Goal: Task Accomplishment & Management: Complete application form

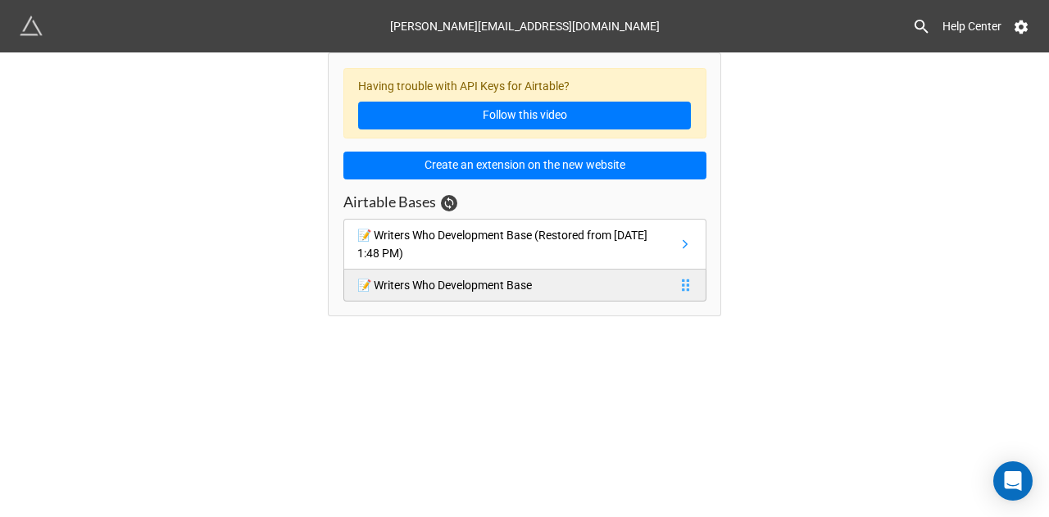
click at [532, 287] on div "📝 Writers Who Development Base" at bounding box center [444, 285] width 175 height 18
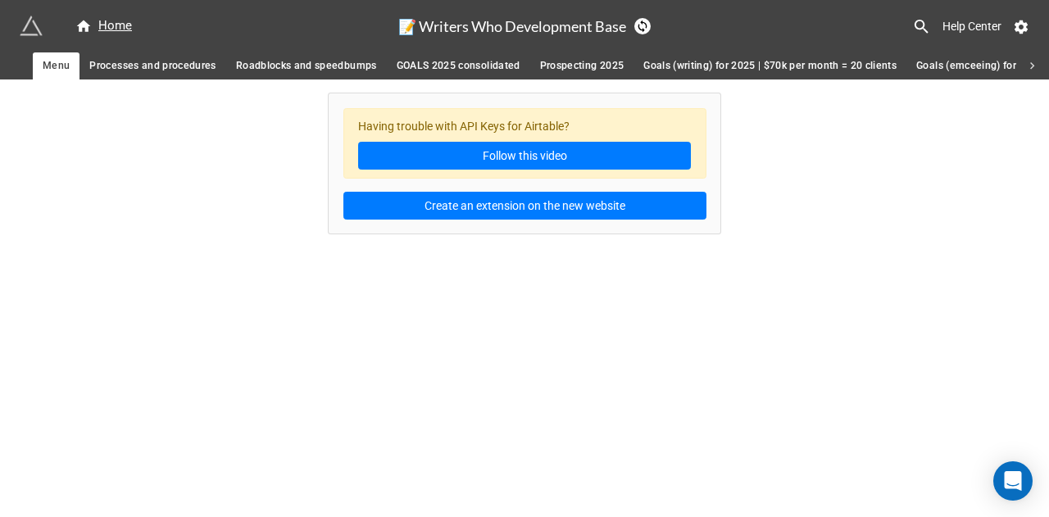
click at [415, 334] on div "Home 📝 Writers Who Development Base Help Center Menu Processes and procedures R…" at bounding box center [524, 258] width 1049 height 517
click at [1038, 65] on icon at bounding box center [1032, 66] width 15 height 15
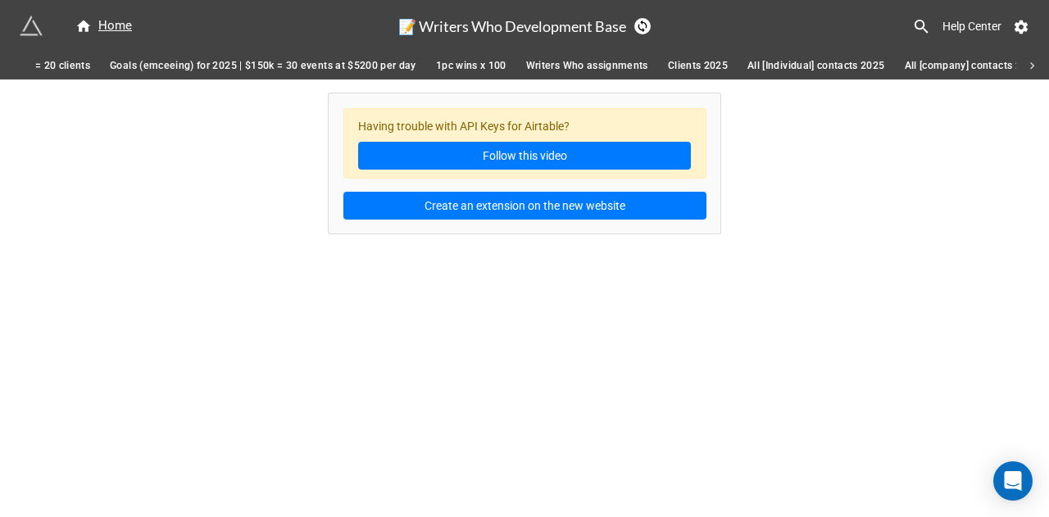
scroll to position [0, 984]
click at [421, 61] on span "Writers Who assignments" at bounding box center [410, 65] width 122 height 17
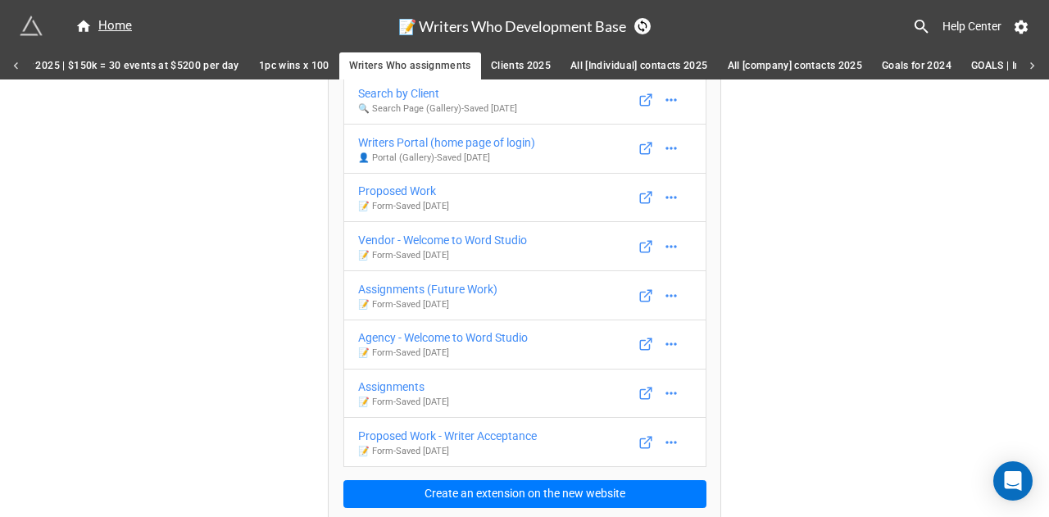
scroll to position [323, 0]
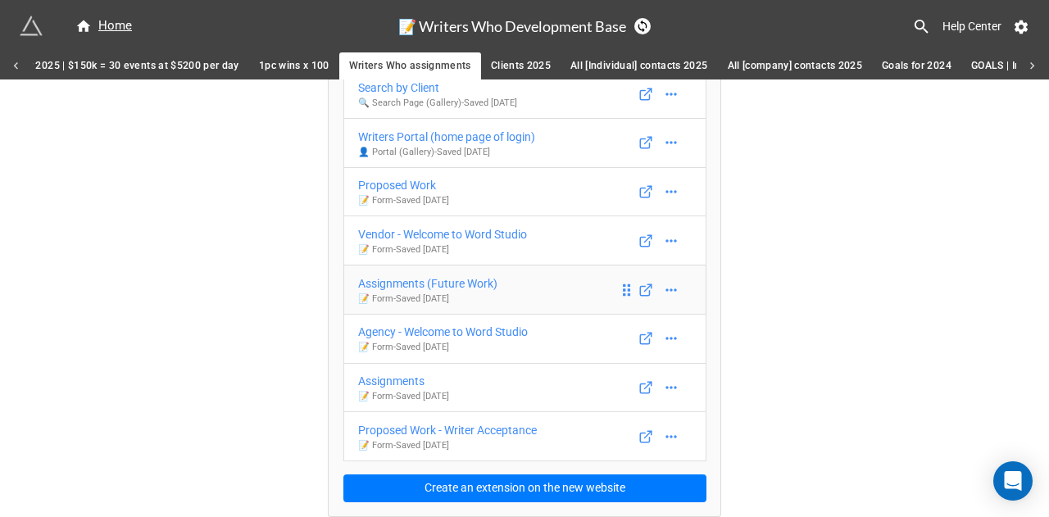
click at [456, 279] on div "Assignments (Future Work)" at bounding box center [427, 284] width 139 height 18
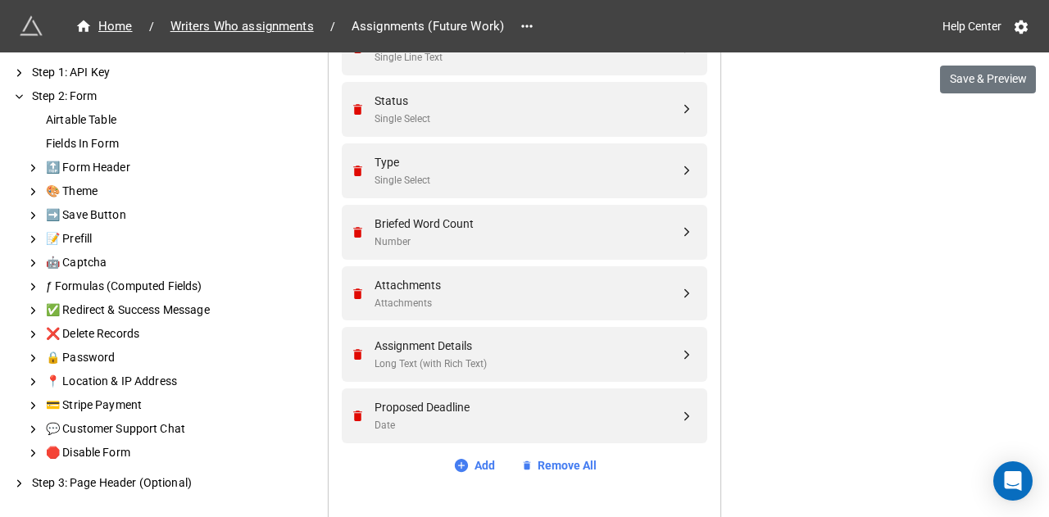
scroll to position [646, 0]
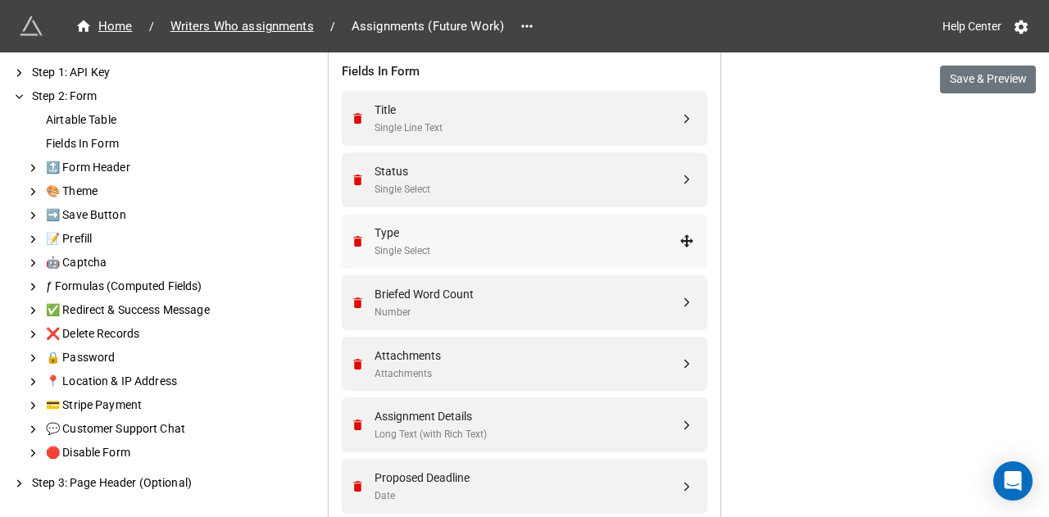
click at [539, 233] on div "Type" at bounding box center [527, 233] width 305 height 18
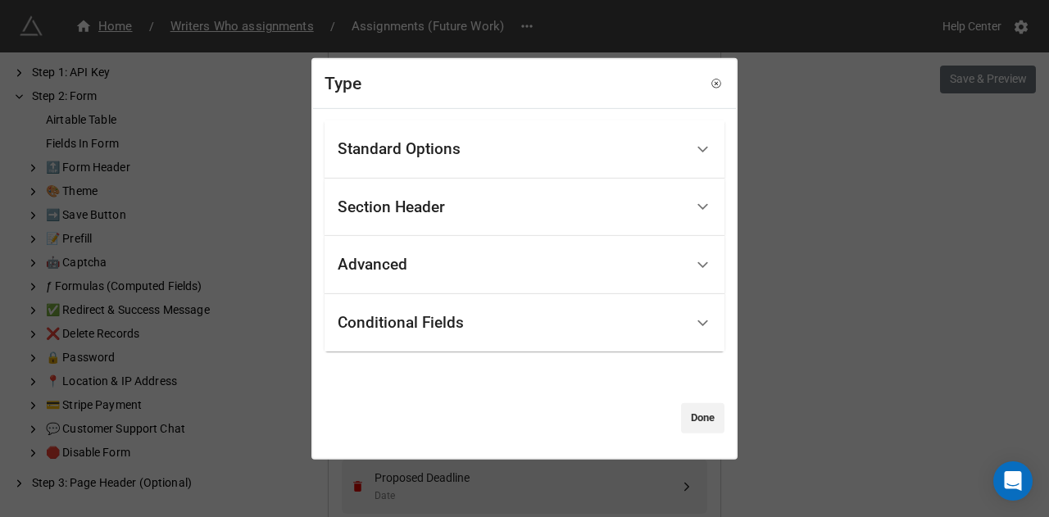
click at [593, 144] on div "Standard Options" at bounding box center [511, 149] width 347 height 39
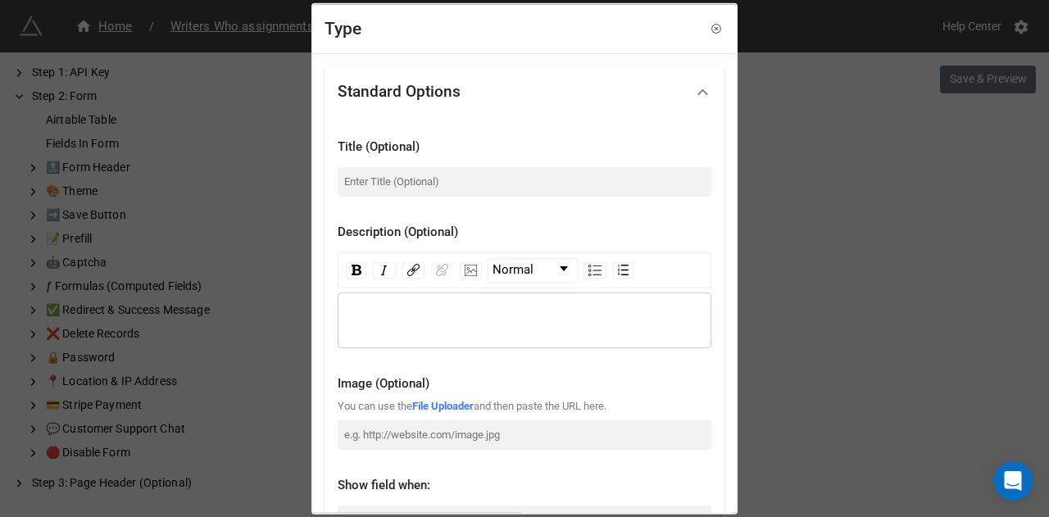
click at [694, 89] on icon at bounding box center [702, 91] width 17 height 17
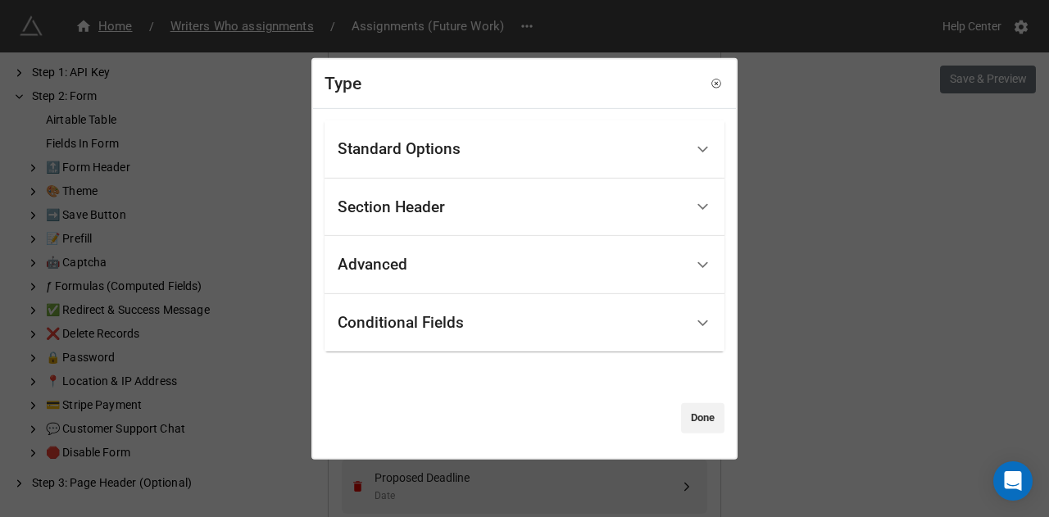
click at [561, 334] on div "Conditional Fields" at bounding box center [511, 323] width 347 height 39
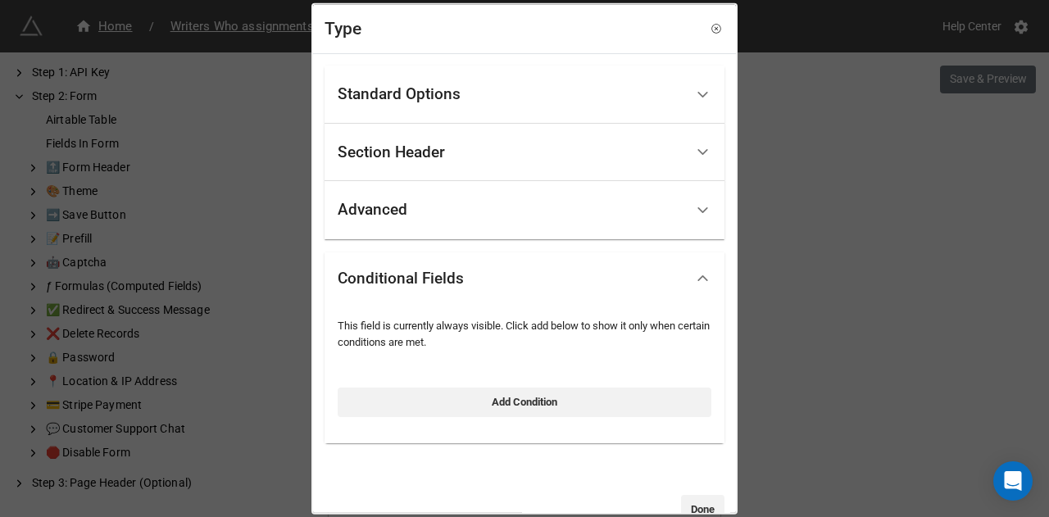
click at [582, 302] on div "Conditional Fields" at bounding box center [525, 278] width 400 height 52
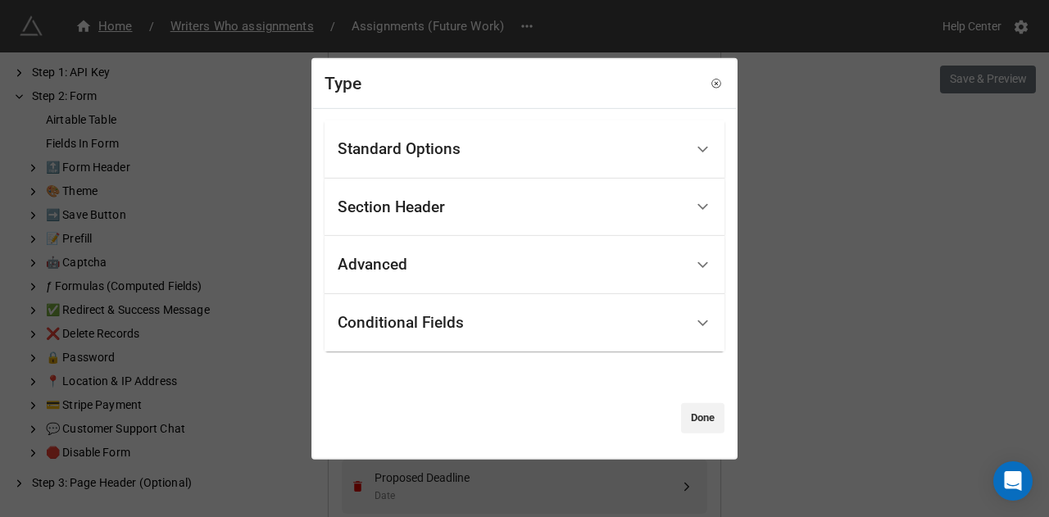
click at [567, 268] on div "Advanced" at bounding box center [511, 265] width 347 height 39
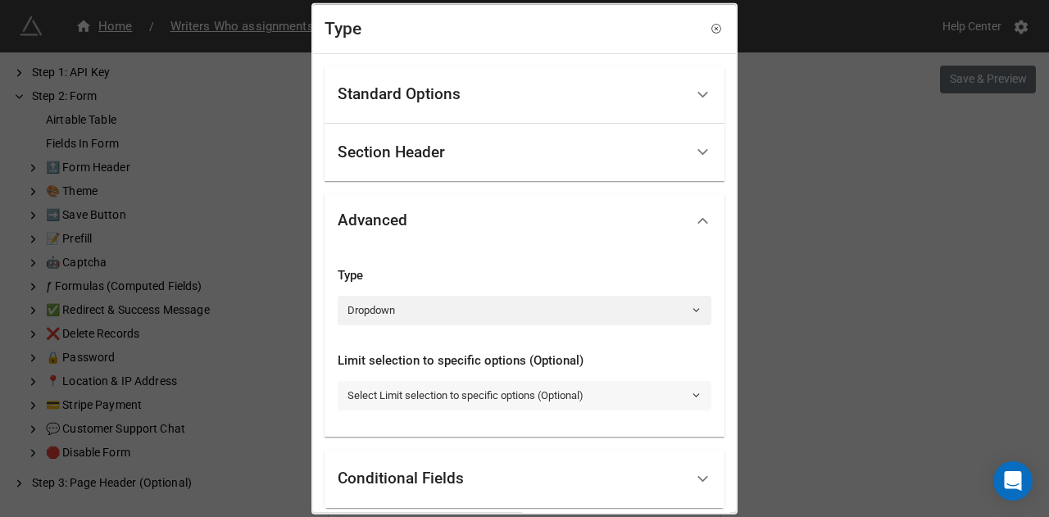
click at [639, 398] on link "Select Limit selection to specific options (Optional)" at bounding box center [525, 395] width 374 height 30
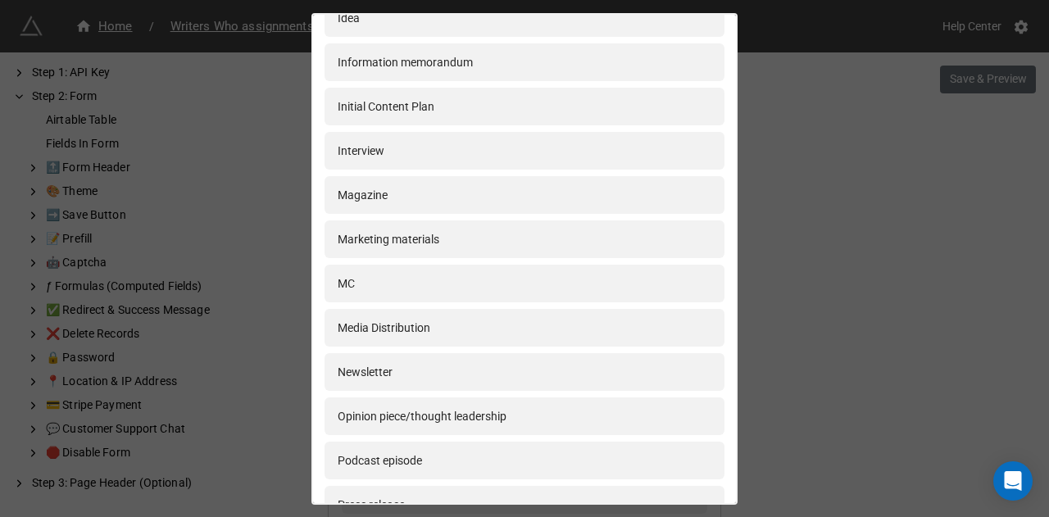
scroll to position [0, 0]
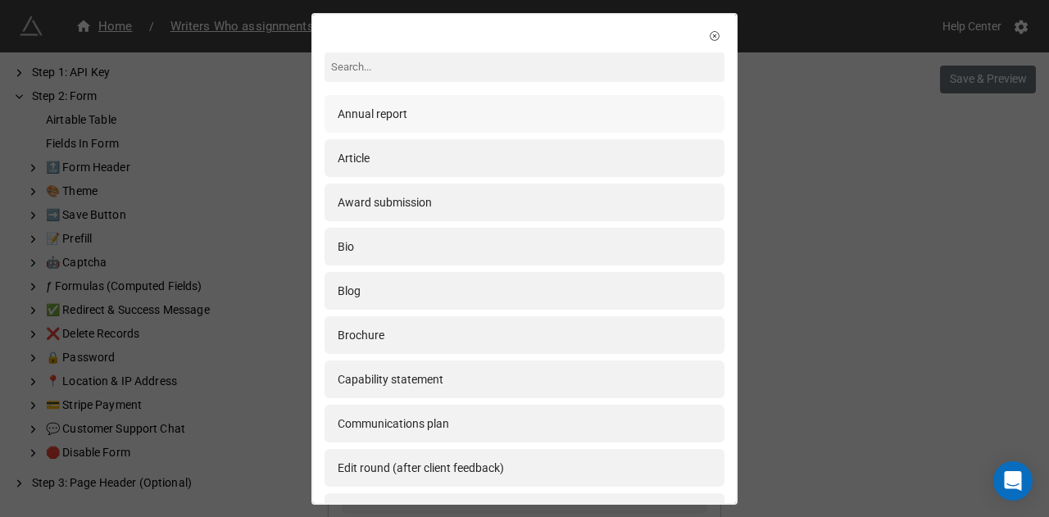
click at [566, 106] on div "Annual report" at bounding box center [525, 114] width 374 height 18
click at [560, 149] on div "Article" at bounding box center [525, 158] width 374 height 18
click at [555, 189] on div "Award submission" at bounding box center [525, 203] width 400 height 38
click at [548, 246] on div "Bio" at bounding box center [525, 247] width 374 height 18
click at [548, 294] on div "Blog" at bounding box center [525, 291] width 374 height 18
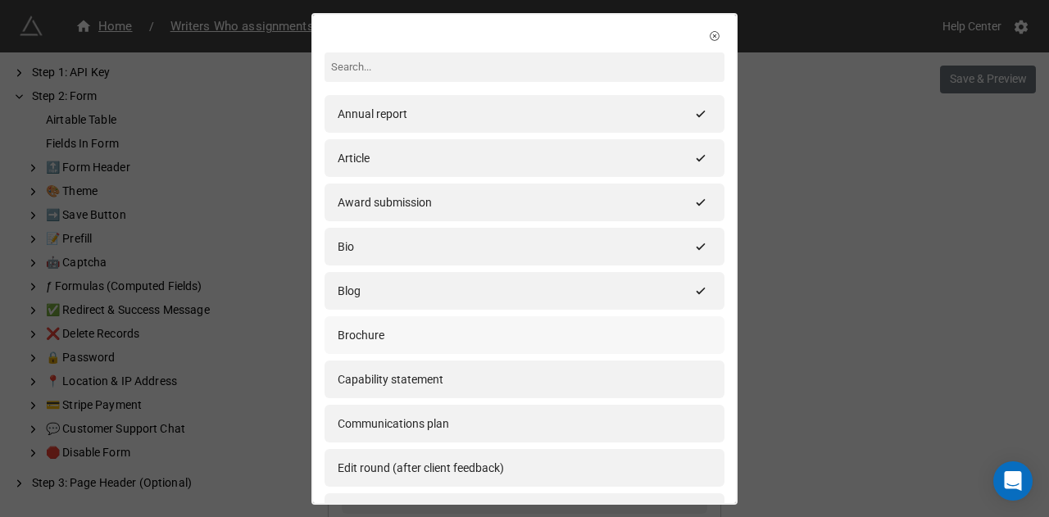
click at [551, 329] on div "Brochure" at bounding box center [525, 335] width 374 height 18
click at [567, 375] on div "Capability statement" at bounding box center [525, 380] width 374 height 18
click at [580, 421] on div "Communications plan" at bounding box center [525, 424] width 374 height 18
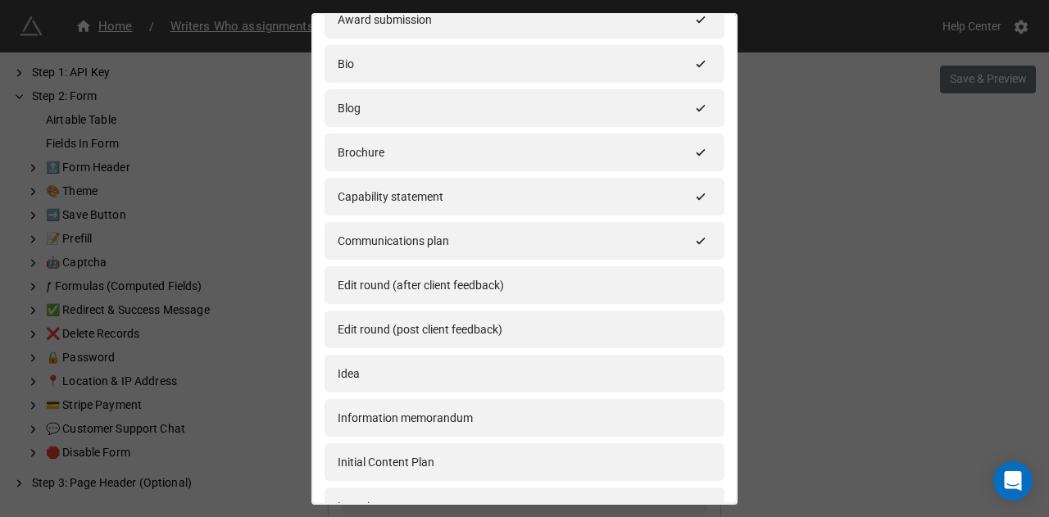
scroll to position [196, 0]
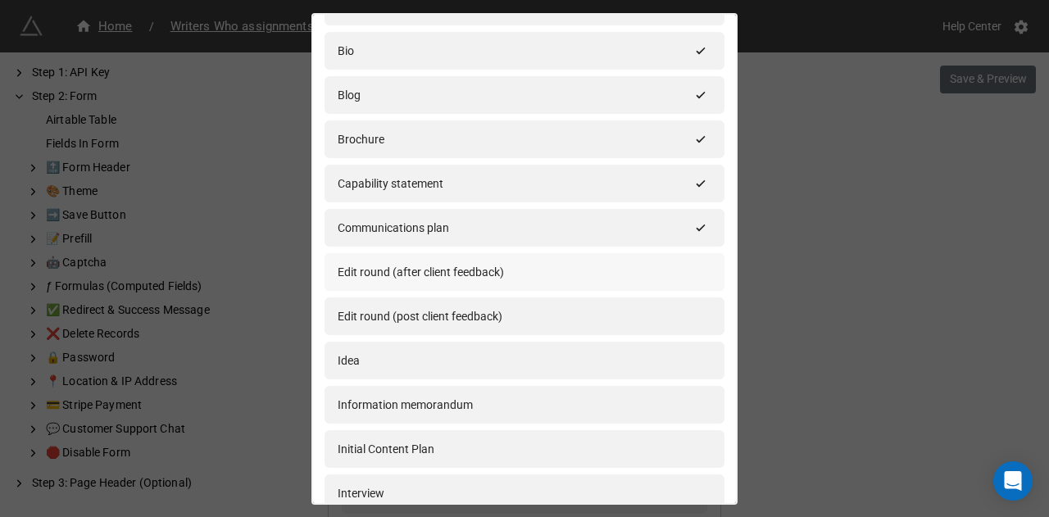
click at [689, 260] on div "Edit round (after client feedback)" at bounding box center [525, 272] width 400 height 38
click at [652, 317] on div "Edit round (post client feedback)" at bounding box center [525, 316] width 374 height 18
click at [626, 366] on div "Idea" at bounding box center [525, 361] width 374 height 18
click at [675, 313] on div "Edit round (post client feedback)" at bounding box center [514, 316] width 352 height 18
click at [626, 401] on div "Information memorandum" at bounding box center [525, 405] width 374 height 18
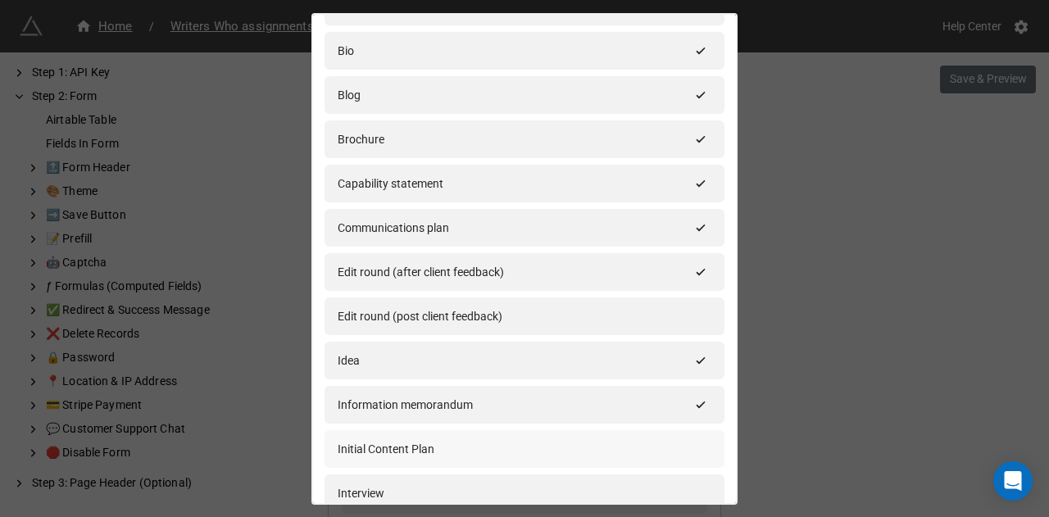
click at [625, 447] on div "Initial Content Plan" at bounding box center [525, 449] width 374 height 18
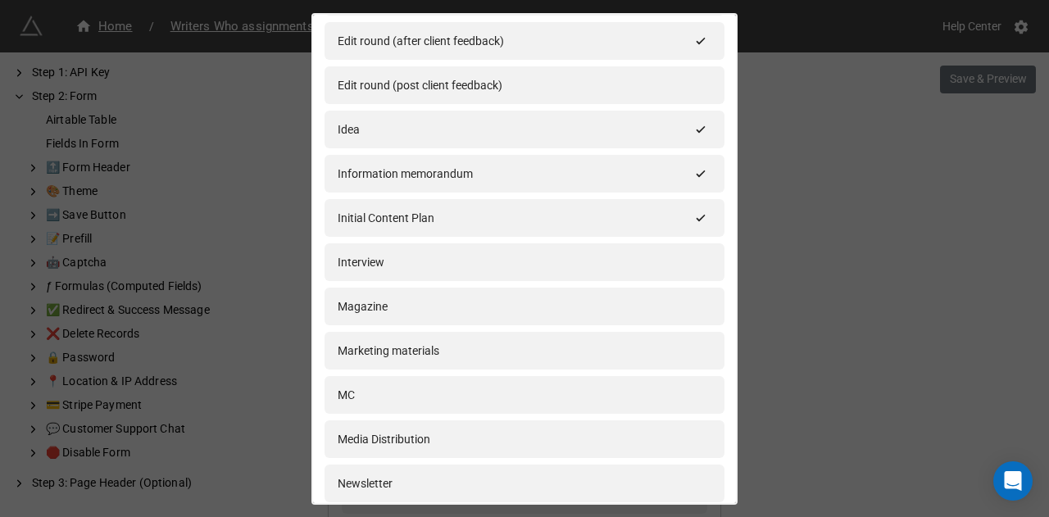
scroll to position [437, 0]
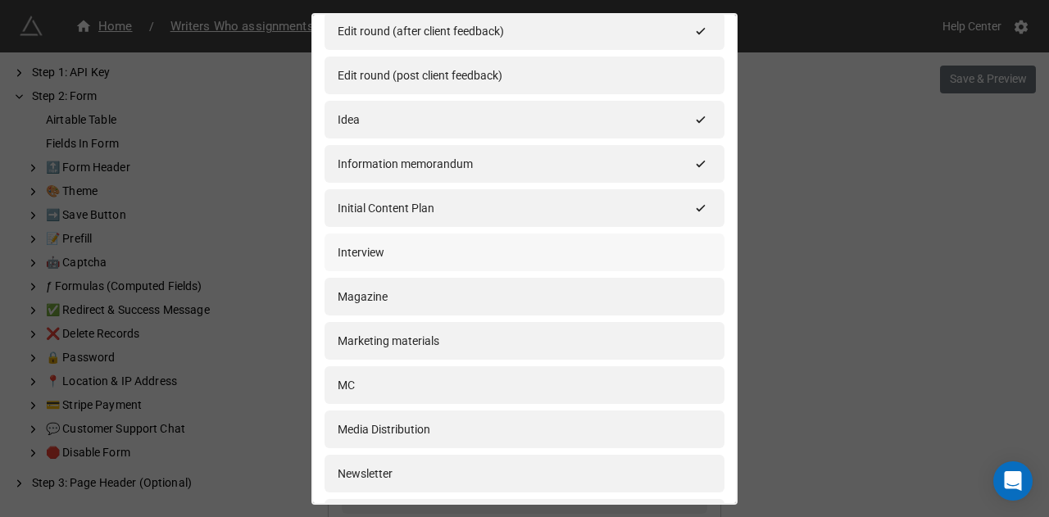
click at [670, 254] on div "Interview" at bounding box center [525, 252] width 374 height 18
click at [670, 289] on div "Magazine" at bounding box center [525, 297] width 374 height 18
click at [660, 345] on div "Marketing materials" at bounding box center [525, 341] width 374 height 18
click at [651, 388] on div "MC" at bounding box center [525, 385] width 374 height 18
drag, startPoint x: 736, startPoint y: 253, endPoint x: 741, endPoint y: 287, distance: 34.0
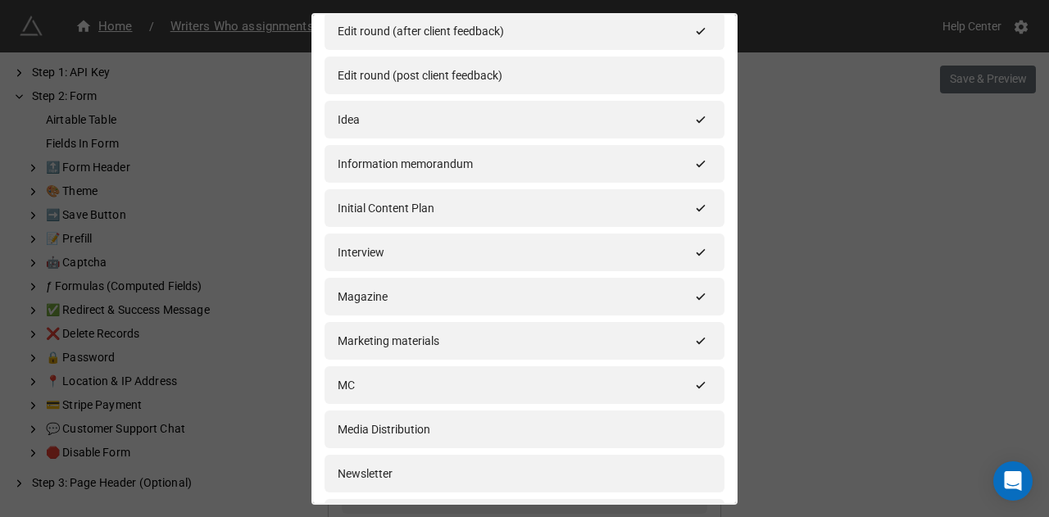
click at [741, 287] on div "Annual report Article Award submission Bio Blog Brochure Capability statement C…" at bounding box center [524, 258] width 1049 height 517
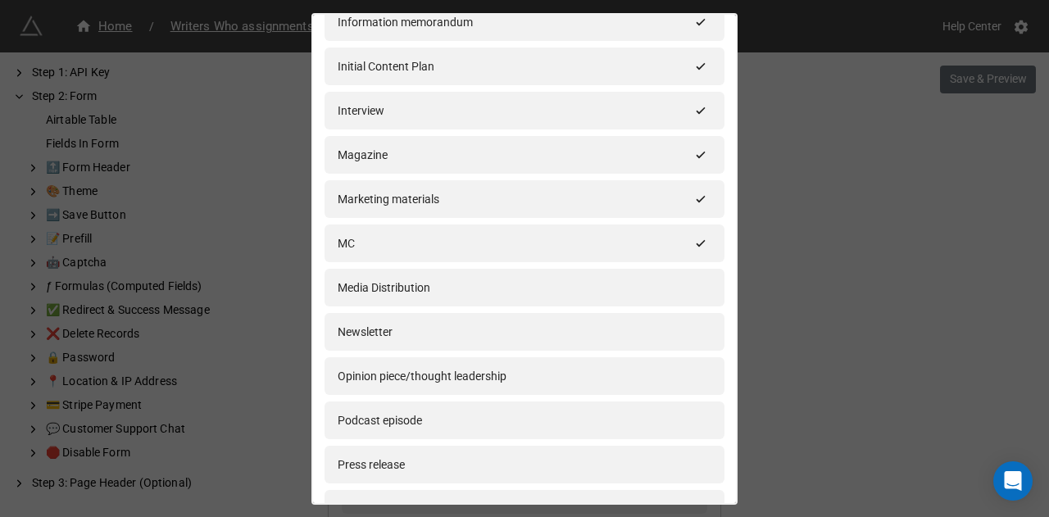
scroll to position [597, 0]
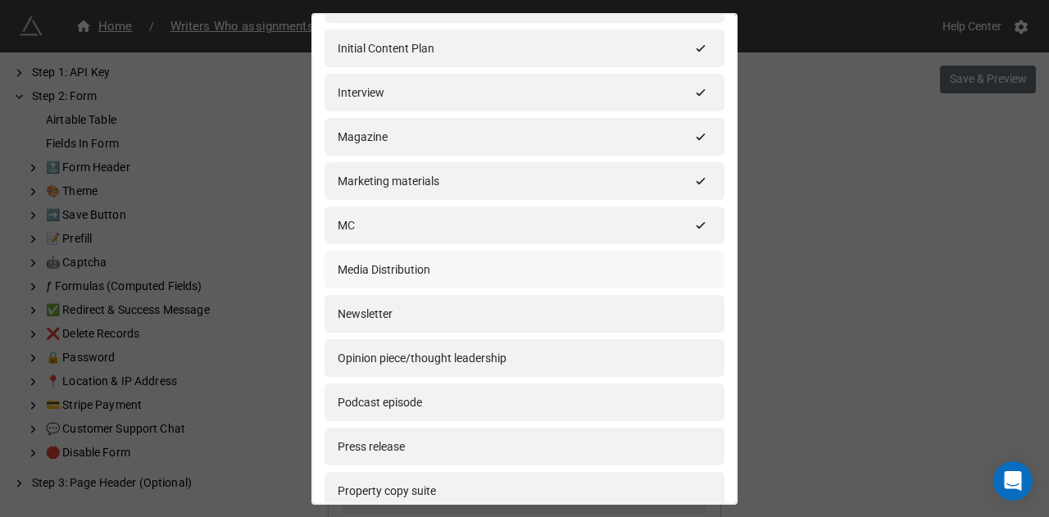
click at [680, 275] on div "Media Distribution" at bounding box center [525, 270] width 374 height 18
click at [675, 312] on div "Newsletter" at bounding box center [525, 314] width 374 height 18
click at [663, 352] on div "Opinion piece/thought leadership" at bounding box center [525, 358] width 374 height 18
click at [633, 402] on div "Podcast episode" at bounding box center [525, 402] width 374 height 18
click at [624, 442] on div "Press release" at bounding box center [525, 447] width 374 height 18
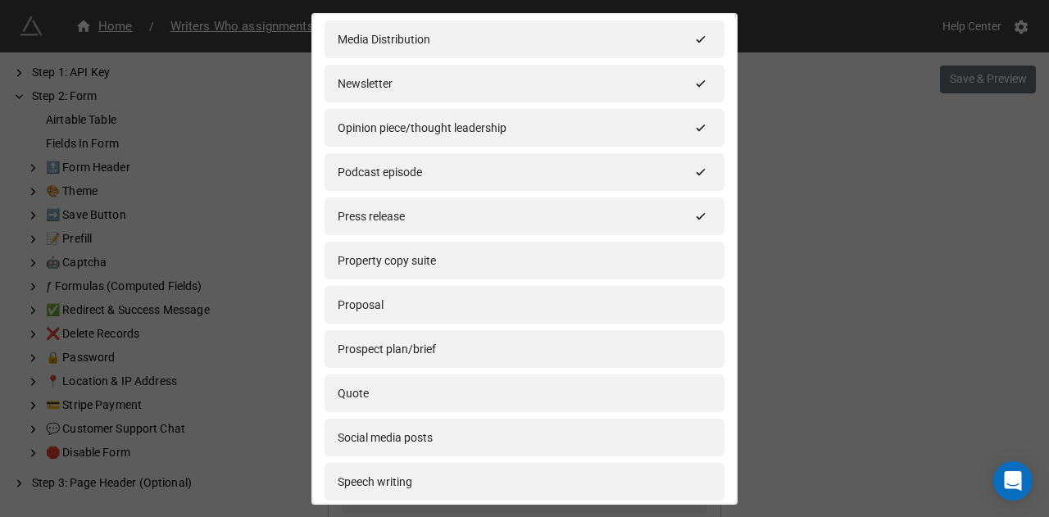
scroll to position [831, 0]
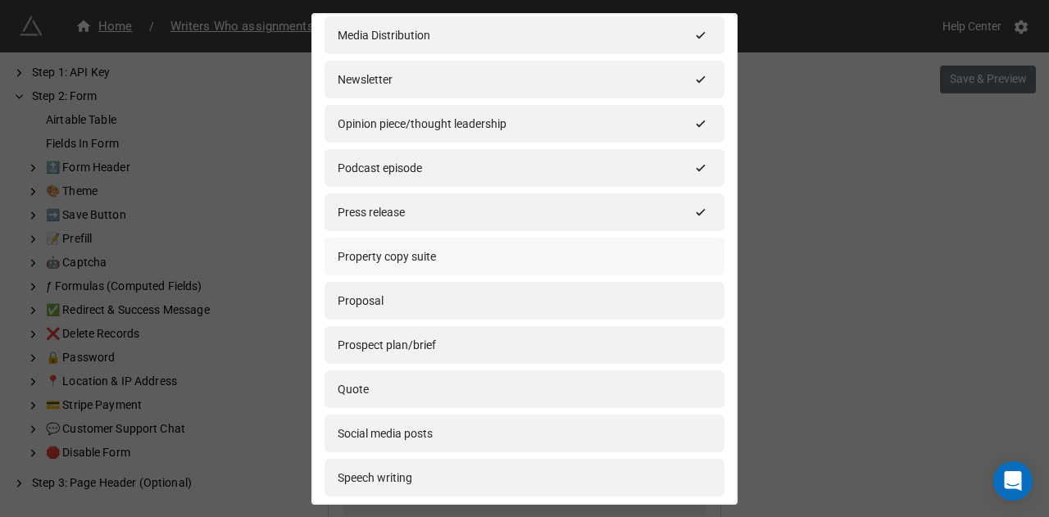
click at [675, 239] on div "Property copy suite" at bounding box center [525, 257] width 400 height 38
click at [663, 304] on div "Proposal" at bounding box center [525, 301] width 374 height 18
click at [639, 355] on div "Prospect plan/brief" at bounding box center [525, 345] width 400 height 38
click at [631, 389] on div "Quote" at bounding box center [525, 389] width 374 height 18
click at [611, 435] on div "Social media posts" at bounding box center [525, 434] width 374 height 18
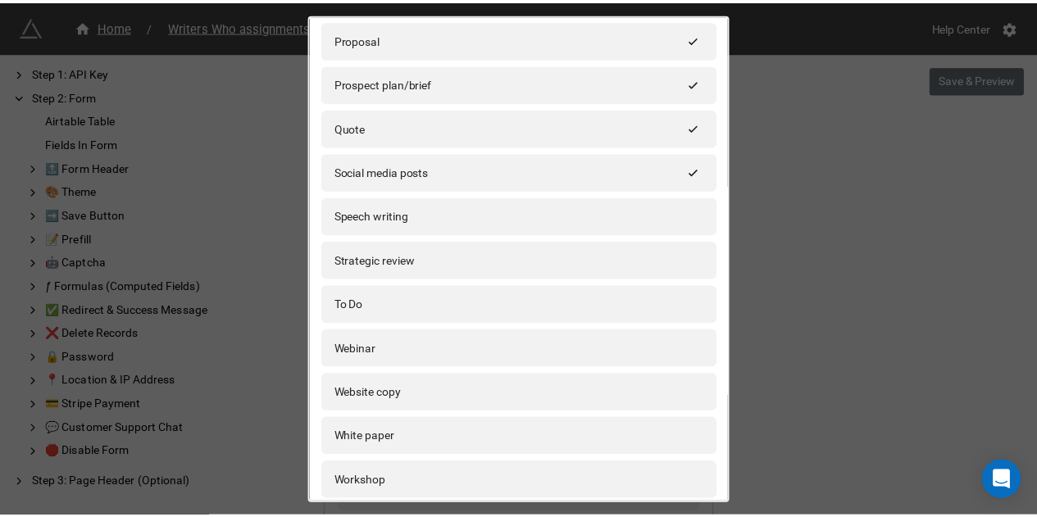
scroll to position [1110, 0]
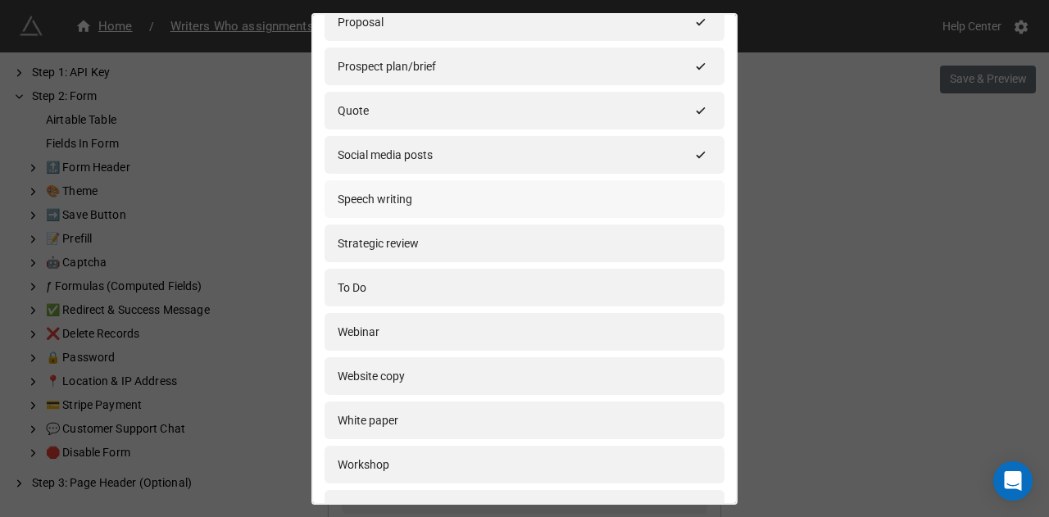
click at [672, 192] on div "Speech writing" at bounding box center [525, 199] width 374 height 18
click at [653, 241] on div "Strategic review" at bounding box center [525, 243] width 374 height 18
click at [640, 289] on div "To Do" at bounding box center [525, 288] width 374 height 18
click at [631, 348] on div "Webinar" at bounding box center [525, 332] width 400 height 38
click at [613, 389] on div "Website copy" at bounding box center [525, 376] width 400 height 38
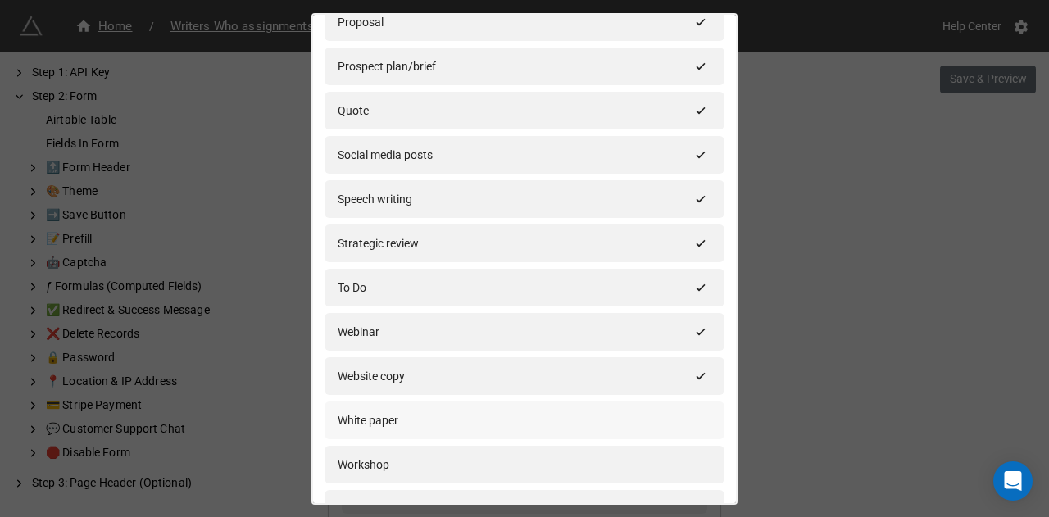
click at [574, 425] on div "White paper" at bounding box center [525, 420] width 374 height 18
click at [557, 473] on div "Workshop" at bounding box center [525, 465] width 400 height 38
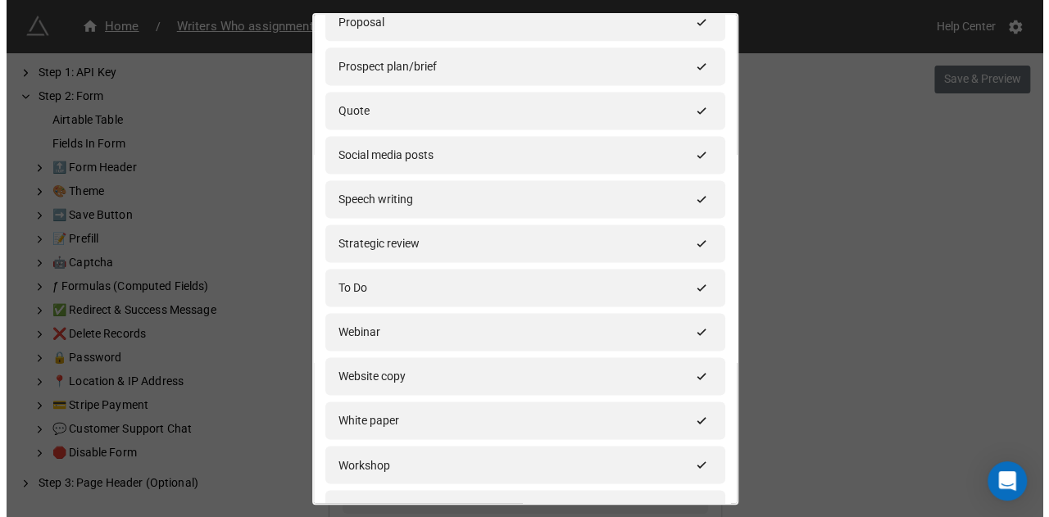
scroll to position [1231, 0]
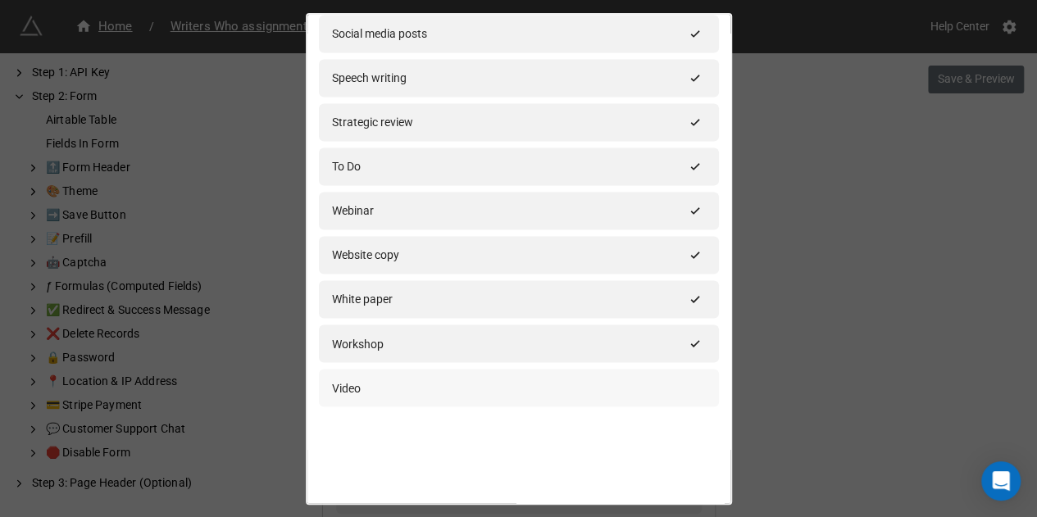
click at [656, 382] on div "Video" at bounding box center [519, 388] width 374 height 18
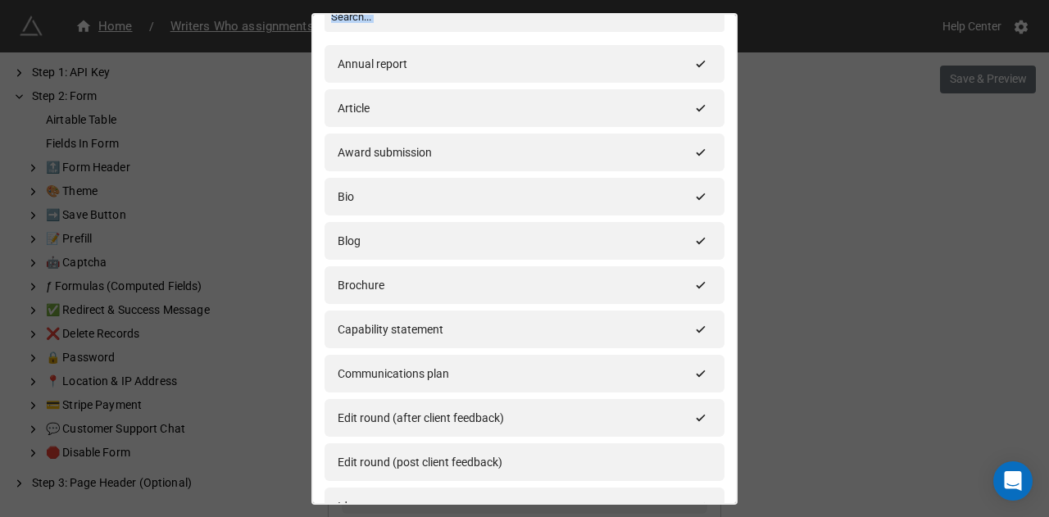
scroll to position [0, 0]
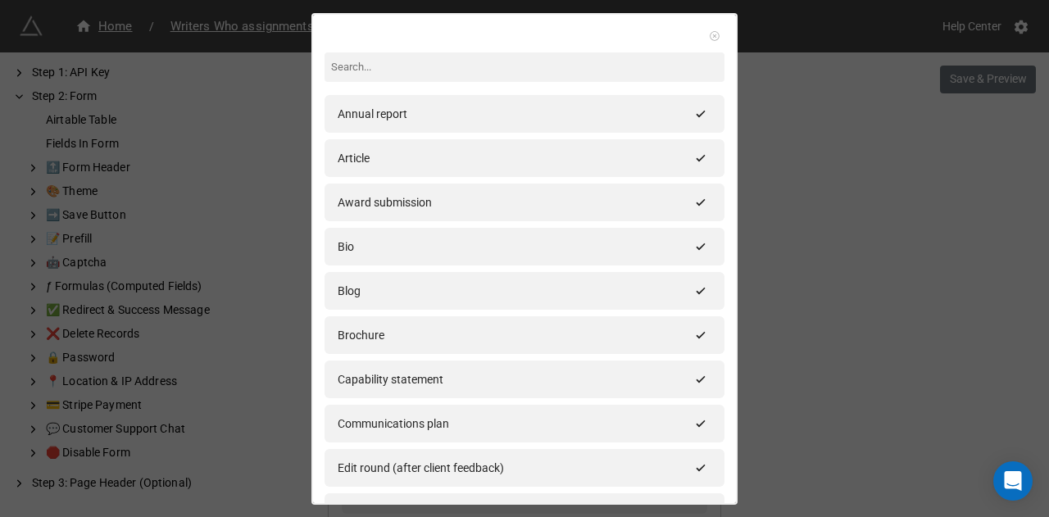
click at [710, 35] on icon at bounding box center [714, 35] width 11 height 11
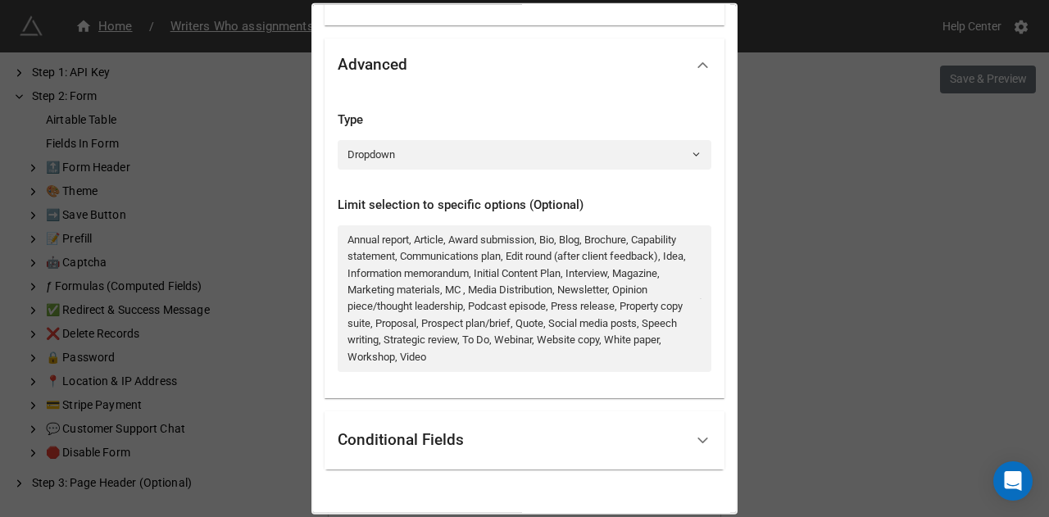
scroll to position [216, 0]
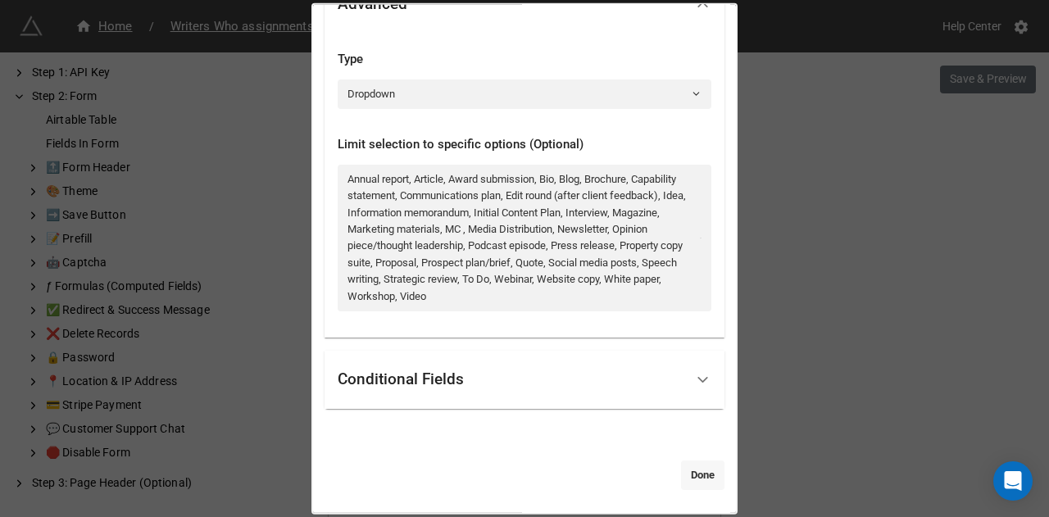
click at [698, 471] on link "Done" at bounding box center [702, 475] width 43 height 30
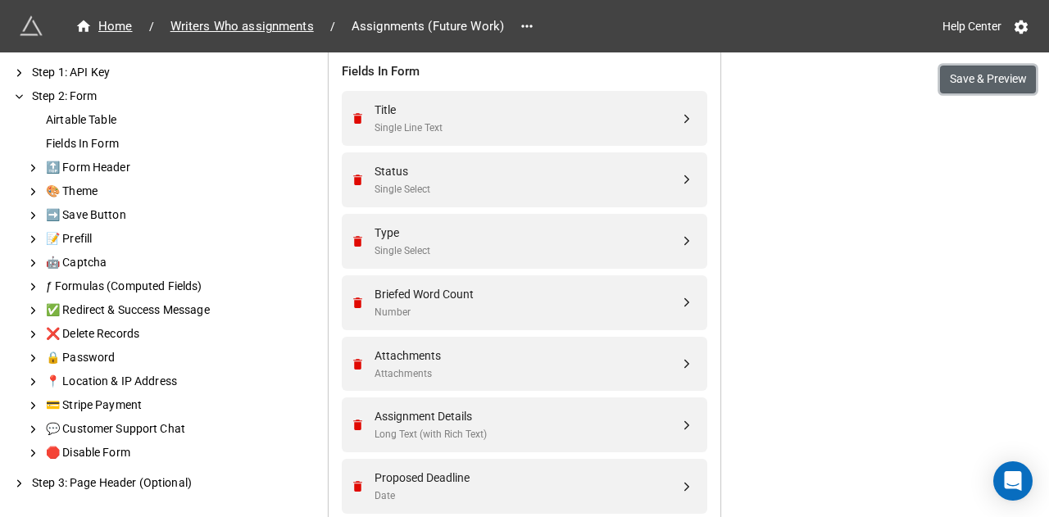
click at [979, 80] on button "Save & Preview" at bounding box center [988, 80] width 96 height 28
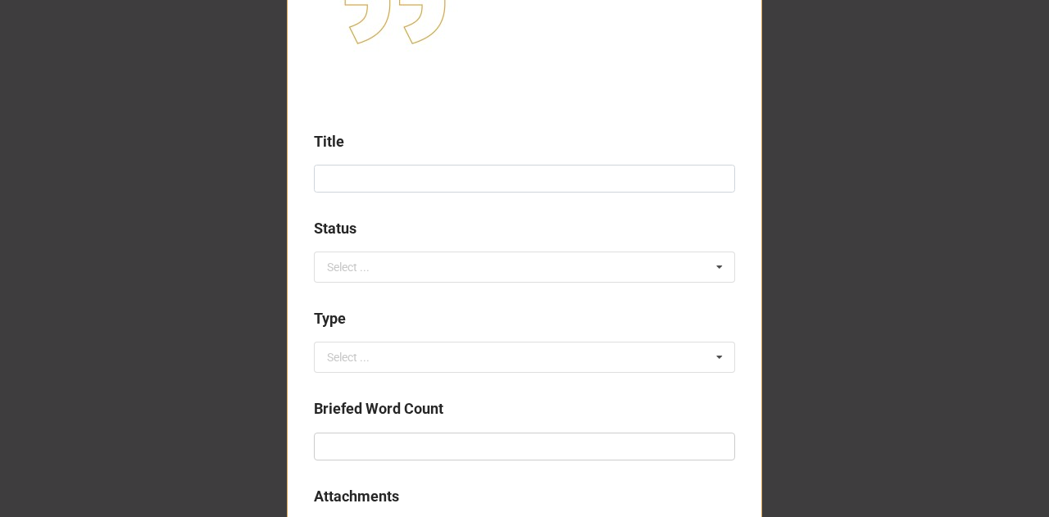
scroll to position [237, 0]
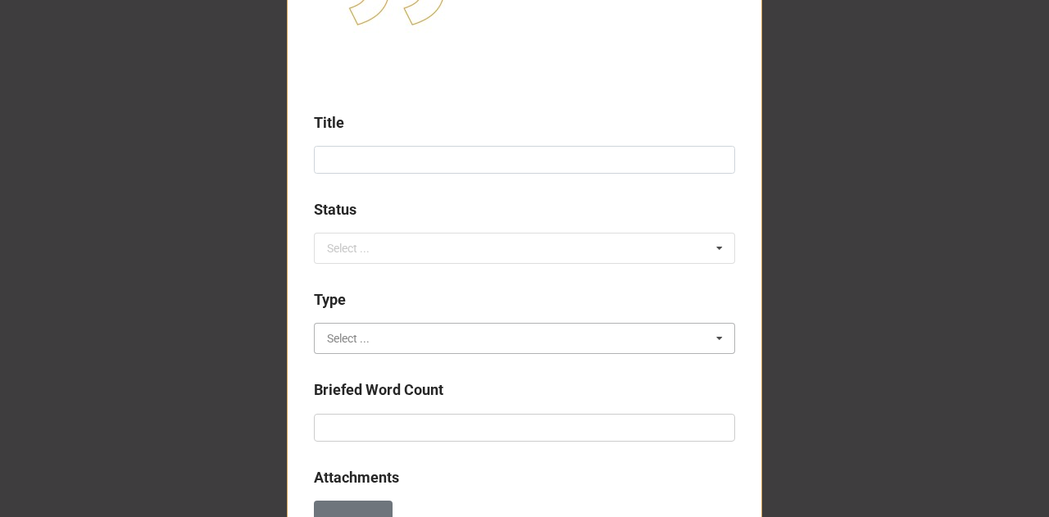
click at [657, 330] on input "text" at bounding box center [526, 339] width 420 height 30
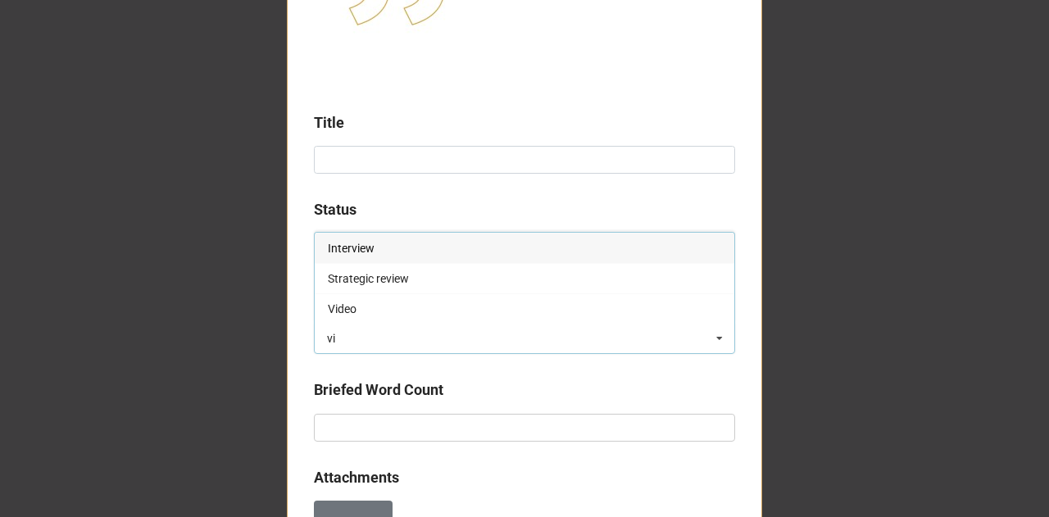
type input "vi"
click at [844, 278] on div "Title Status Select ... ✏️ Proposed Work Type Interview Interview Strategic rev…" at bounding box center [524, 361] width 1049 height 1197
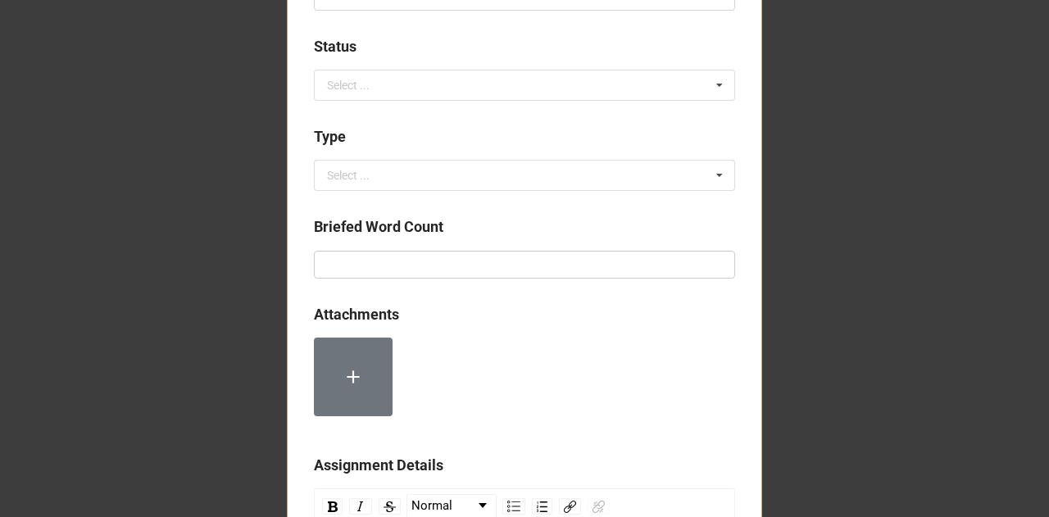
scroll to position [0, 0]
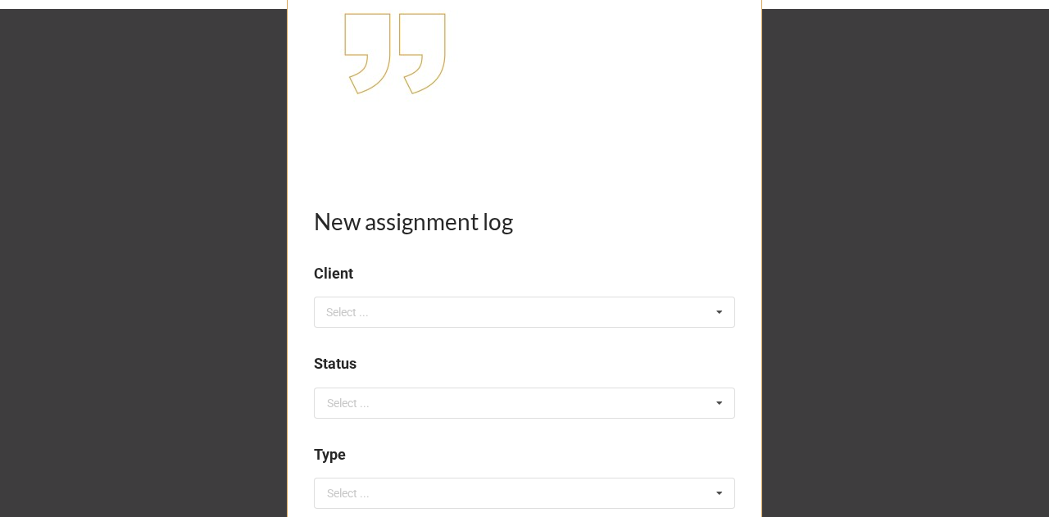
scroll to position [389, 0]
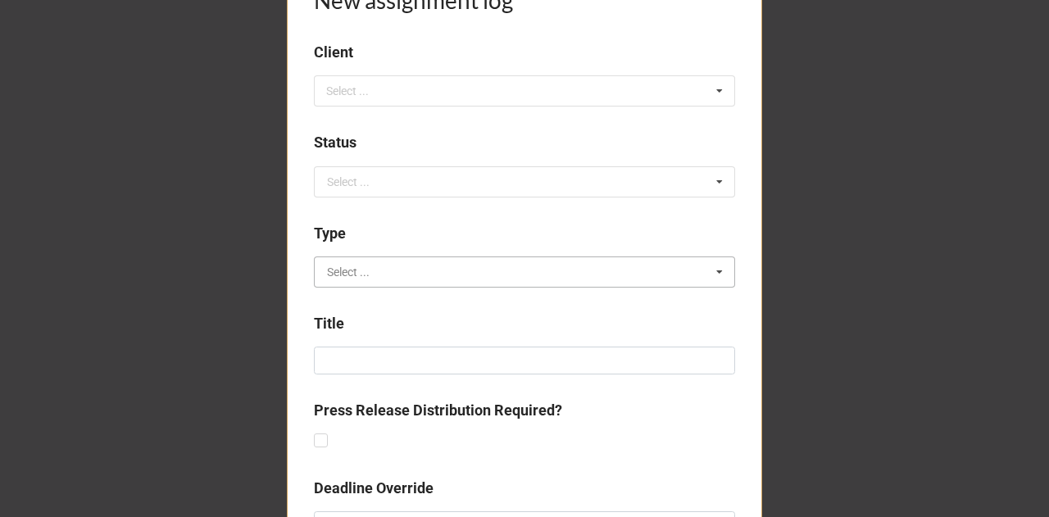
click at [607, 270] on input "text" at bounding box center [526, 272] width 420 height 30
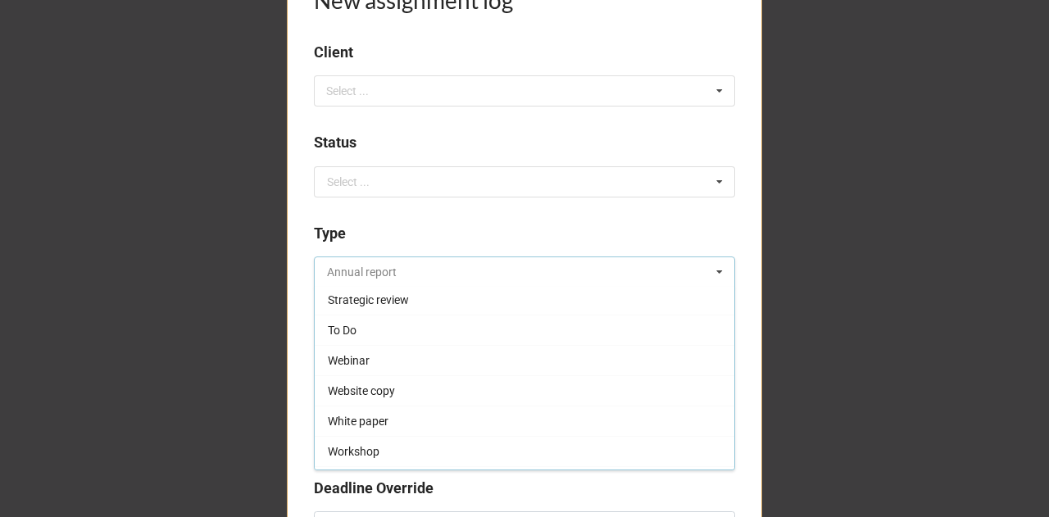
scroll to position [878, 0]
click at [845, 338] on div "New assignment log Client Select ... No results found. Status Select ... ✏️ Pro…" at bounding box center [524, 380] width 1049 height 1538
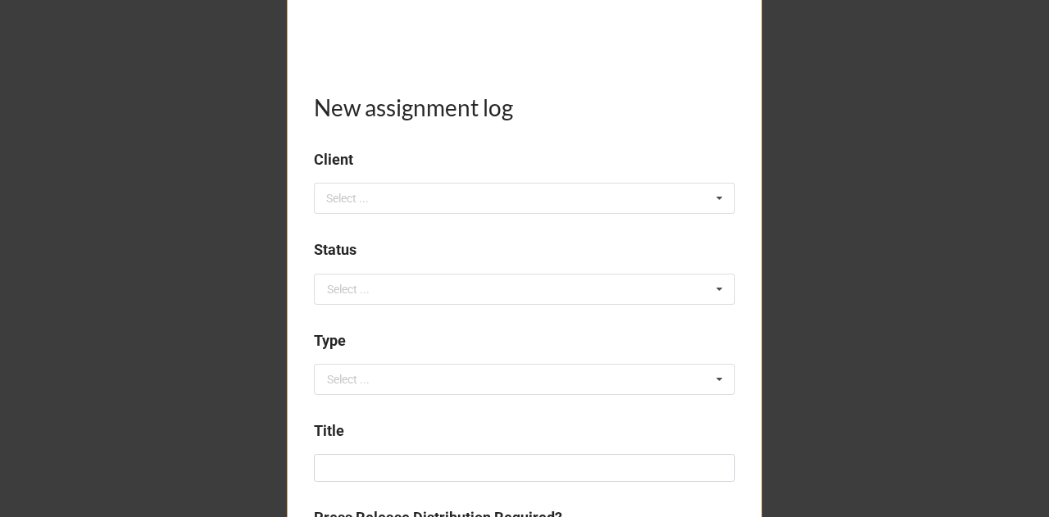
scroll to position [321, 0]
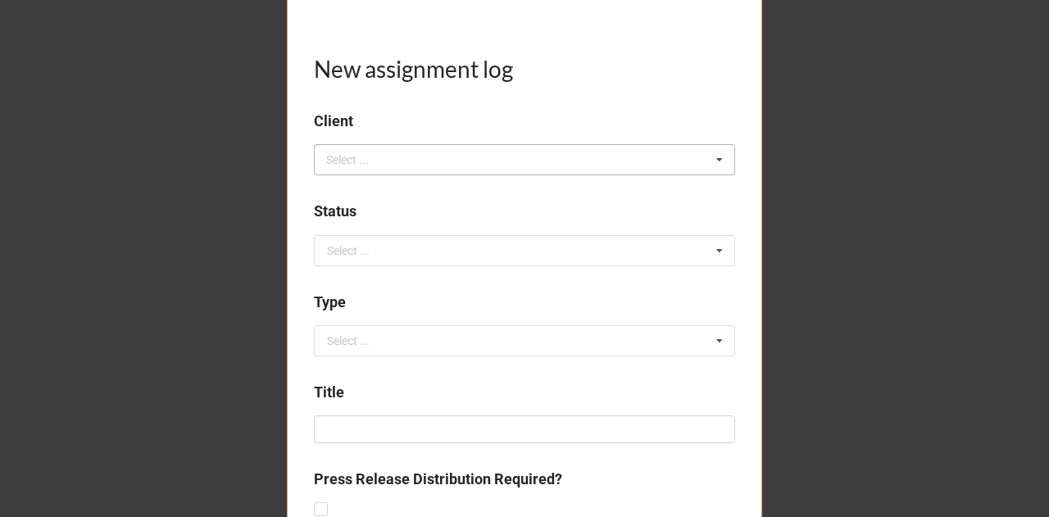
click at [466, 163] on div "Select ... No results found." at bounding box center [524, 159] width 421 height 31
type input "magr"
click at [402, 191] on span "CLIENT: MagrowTec" at bounding box center [379, 190] width 103 height 13
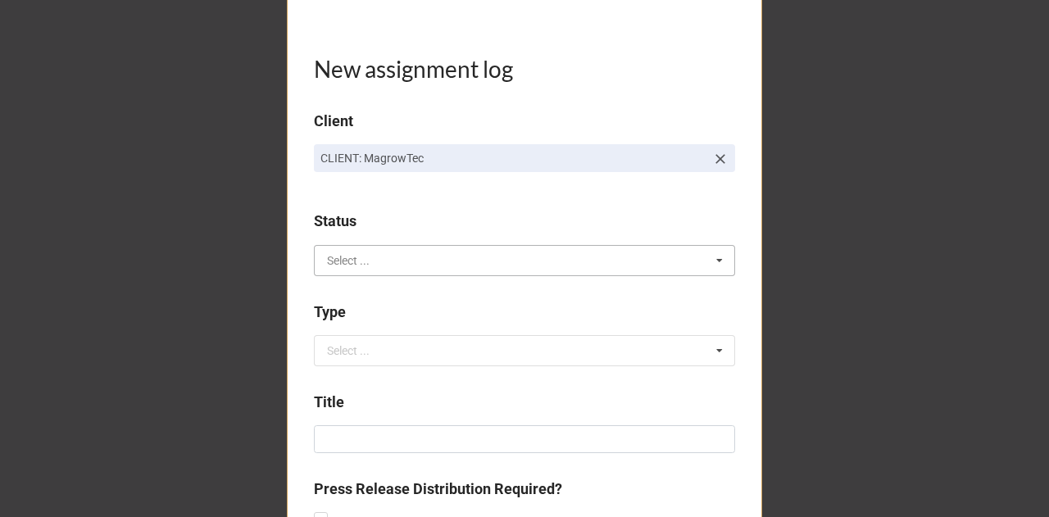
click at [374, 261] on input "text" at bounding box center [526, 261] width 420 height 30
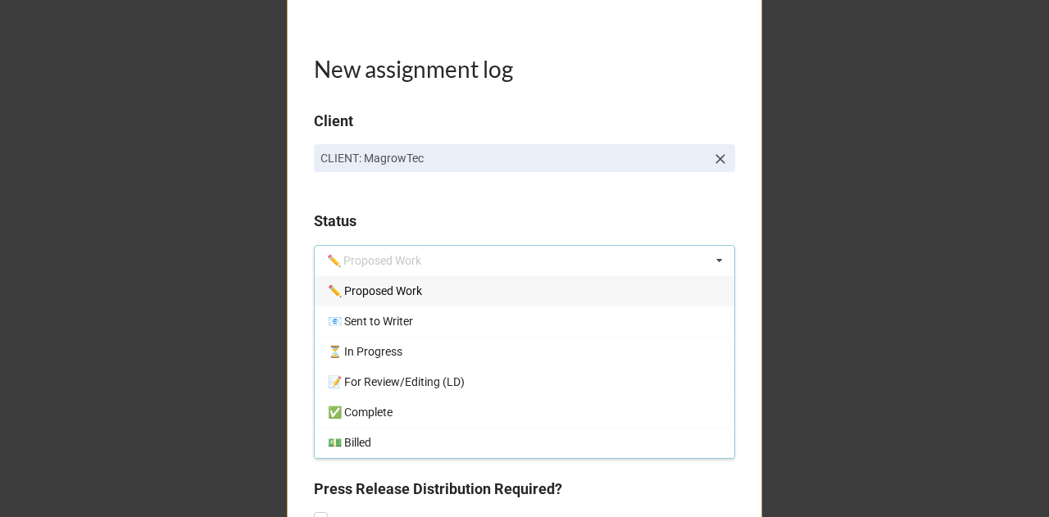
click at [374, 286] on span "✏️ Proposed Work" at bounding box center [375, 290] width 94 height 13
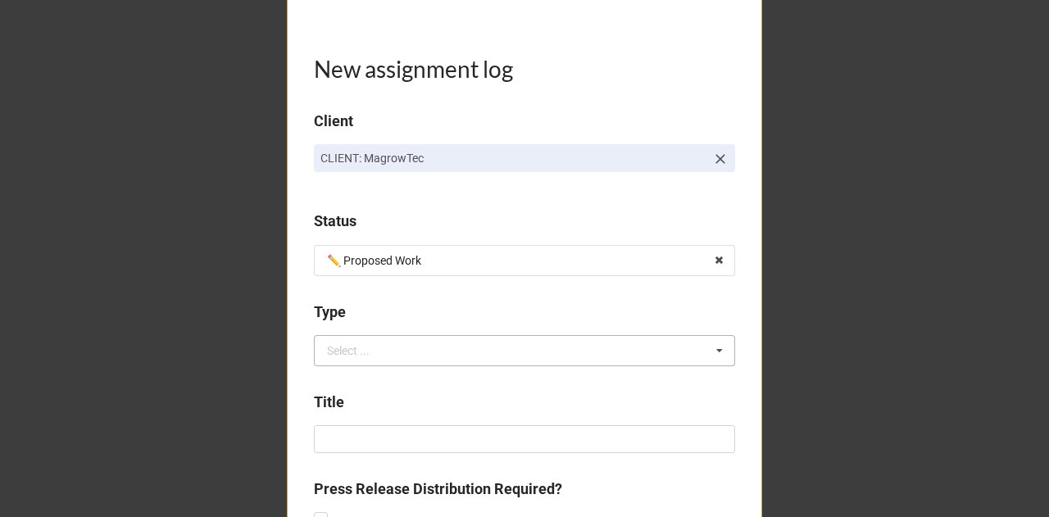
click at [356, 355] on div "Select ..." at bounding box center [348, 350] width 43 height 11
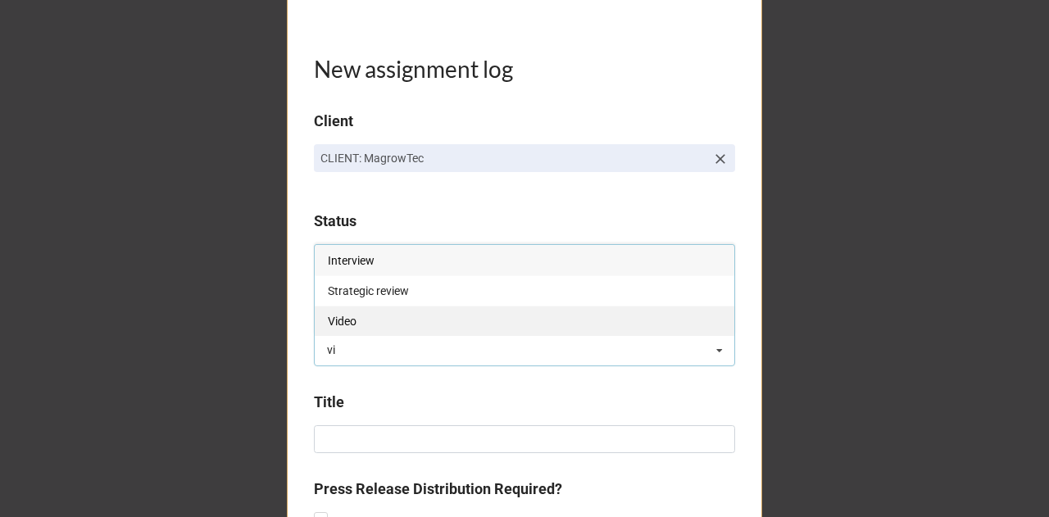
type input "vi"
click at [351, 330] on div "Video" at bounding box center [525, 321] width 420 height 30
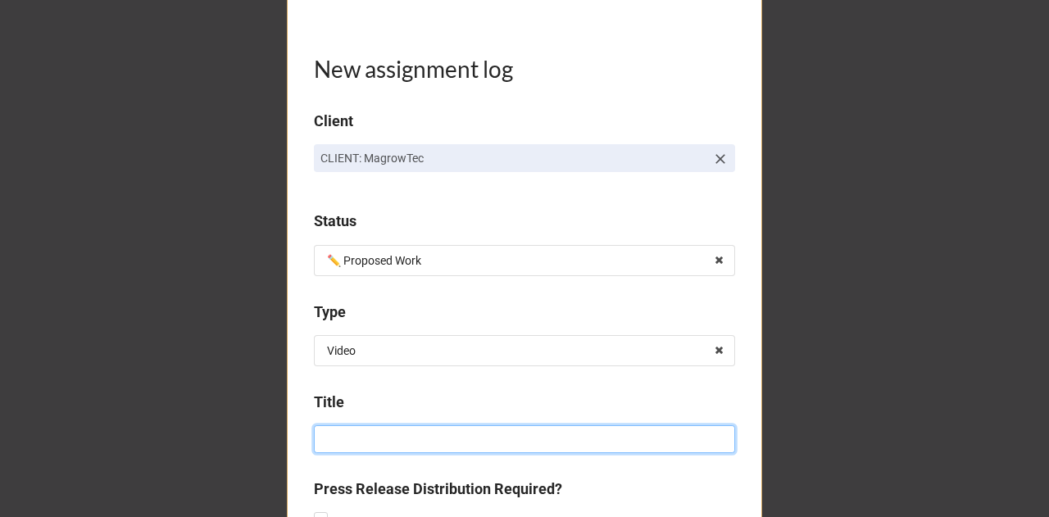
click at [339, 435] on input at bounding box center [524, 439] width 421 height 28
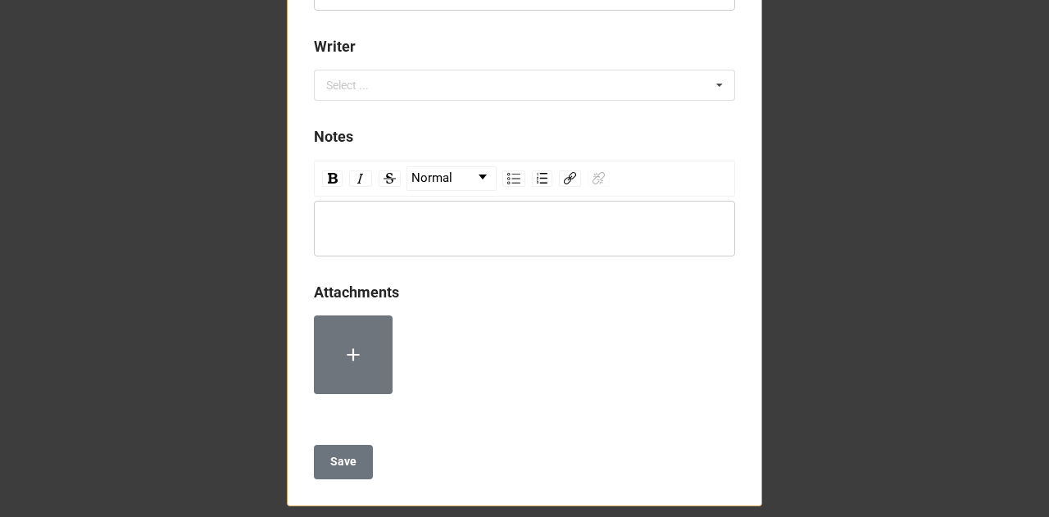
scroll to position [1020, 0]
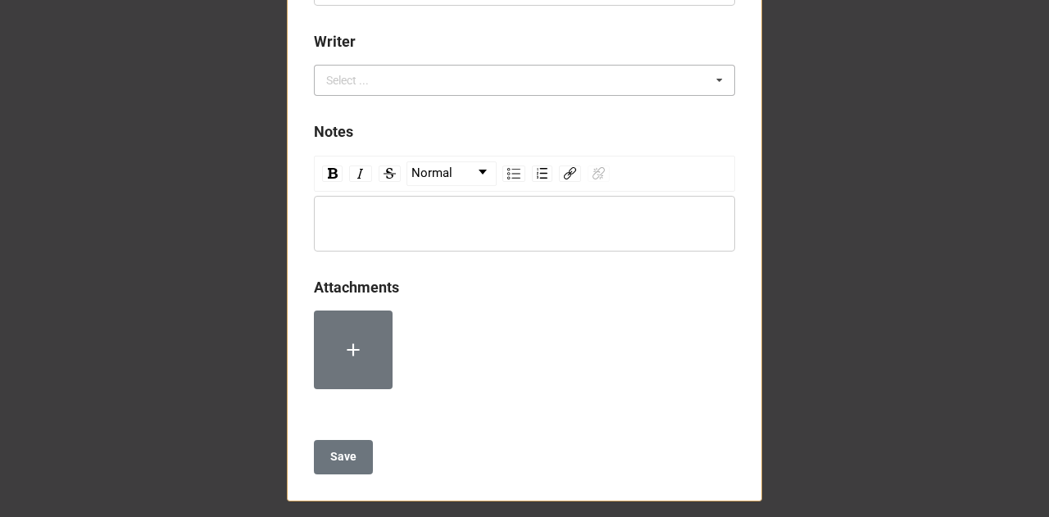
type input "Henty Field Day videos"
click at [443, 80] on div "Select ... No results found." at bounding box center [524, 80] width 421 height 31
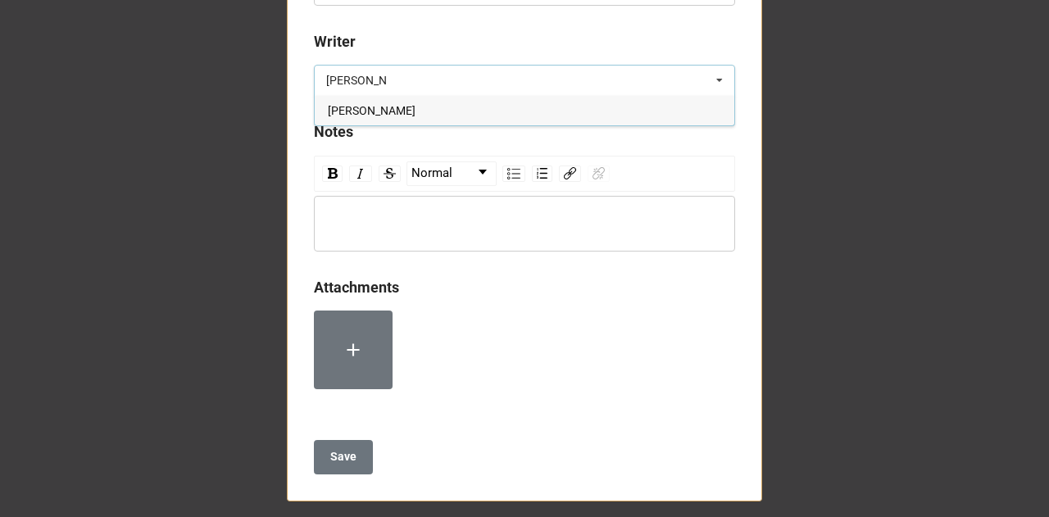
type input "laura"
click at [407, 114] on div "Laura Tacey" at bounding box center [525, 110] width 420 height 30
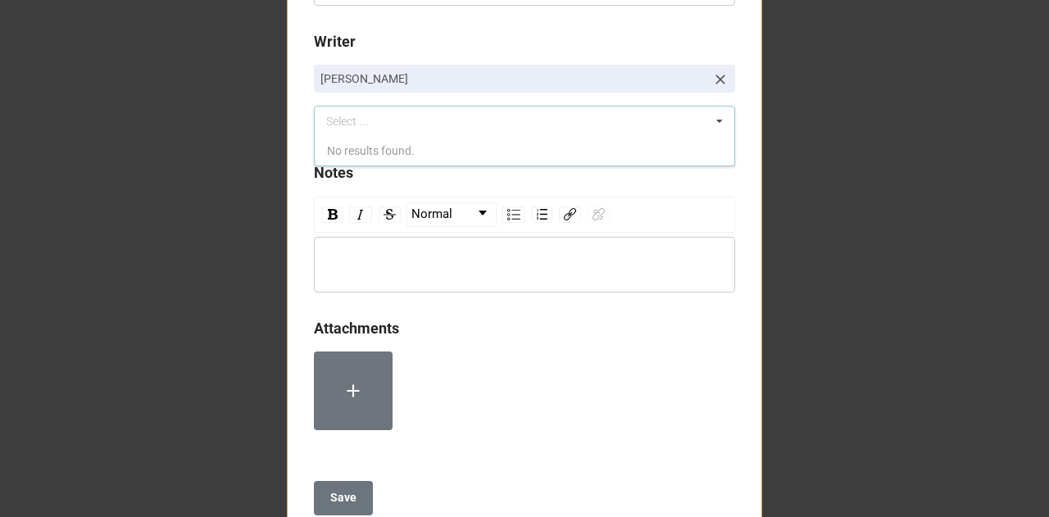
click at [357, 261] on div "rdw-editor" at bounding box center [525, 265] width 406 height 18
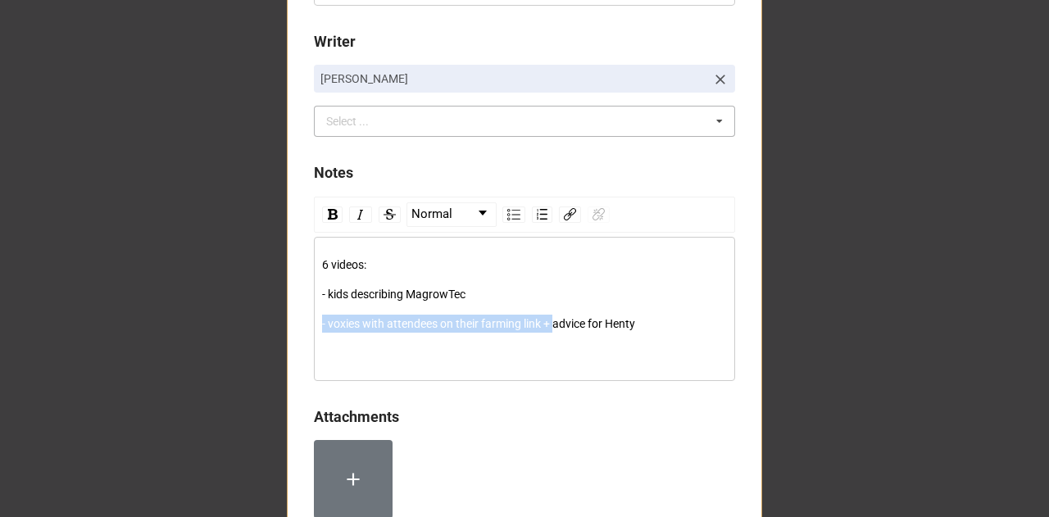
drag, startPoint x: 553, startPoint y: 323, endPoint x: 292, endPoint y: 305, distance: 262.1
copy span "- voxies with attendees on their farming link +"
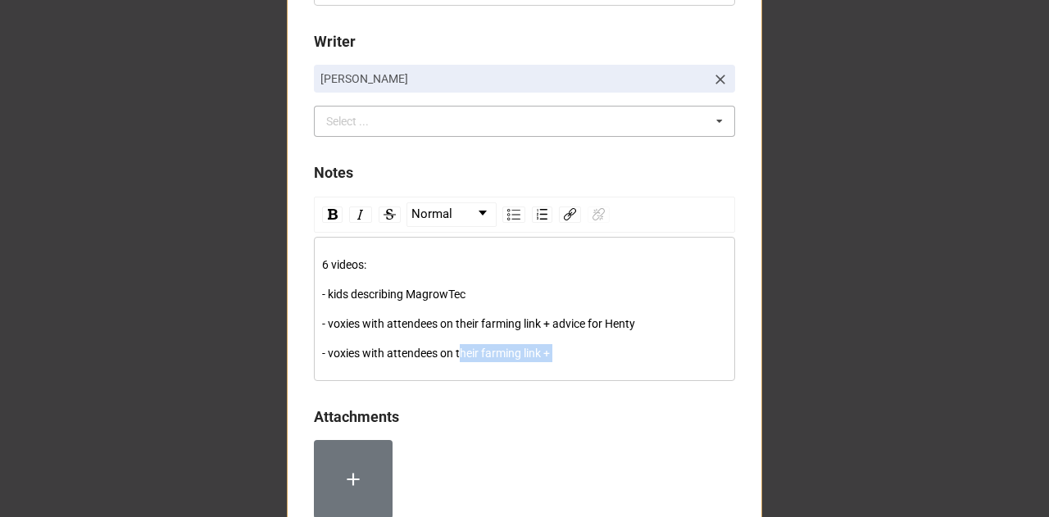
drag, startPoint x: 516, startPoint y: 353, endPoint x: 455, endPoint y: 353, distance: 60.7
click at [455, 353] on div "- voxies with attendees on their farming link +" at bounding box center [525, 353] width 406 height 18
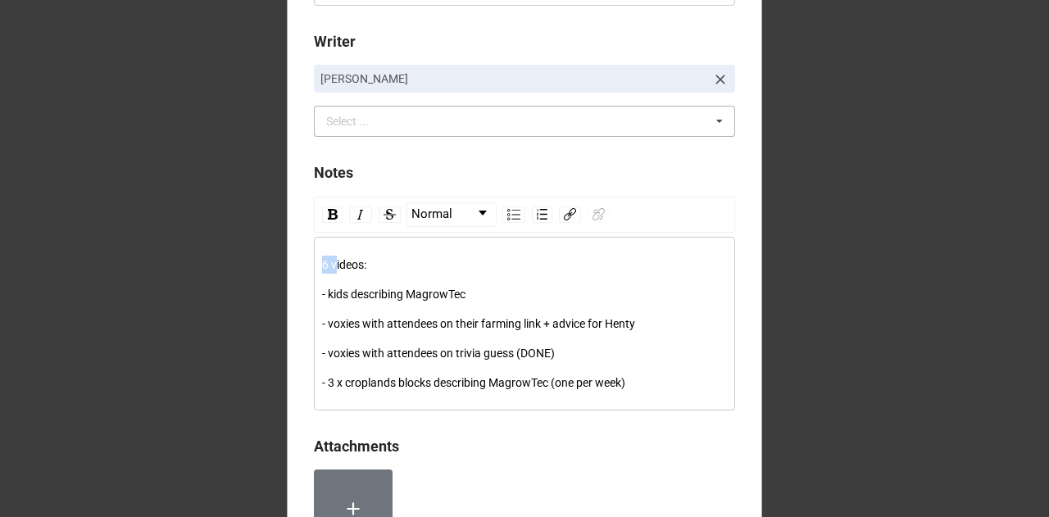
drag, startPoint x: 331, startPoint y: 265, endPoint x: 279, endPoint y: 266, distance: 52.5
click at [656, 376] on div "- 3 x croplands blocks describing MagrowTec (one per week)" at bounding box center [525, 383] width 406 height 18
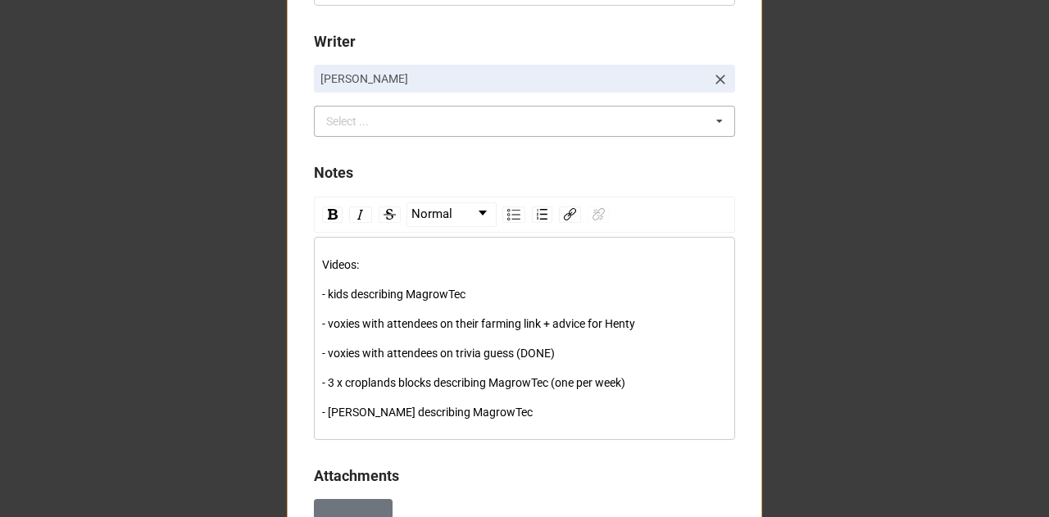
click at [326, 291] on span "- kids describing MagrowTec" at bounding box center [393, 294] width 143 height 13
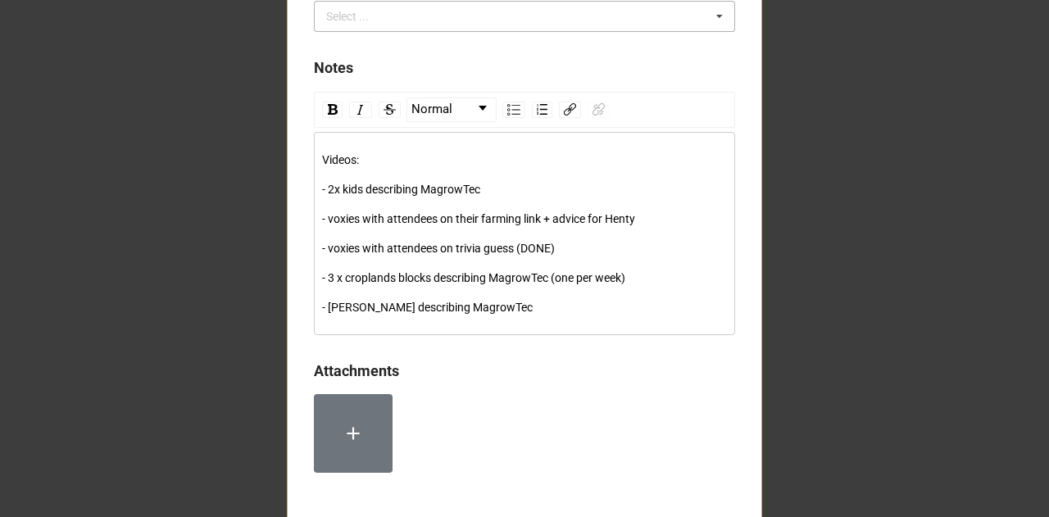
click at [646, 221] on div "- voxies with attendees on their farming link + advice for Henty" at bounding box center [525, 219] width 406 height 18
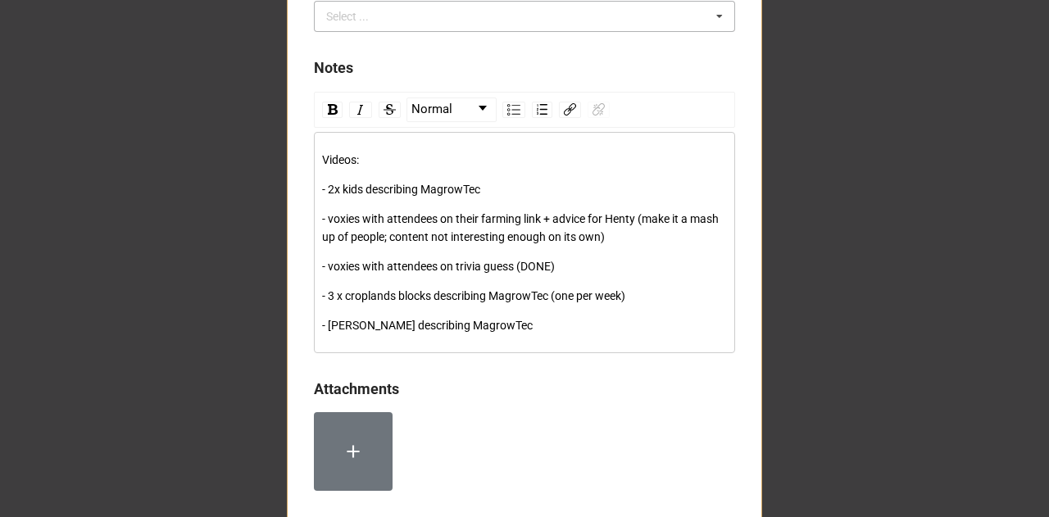
scroll to position [1234, 0]
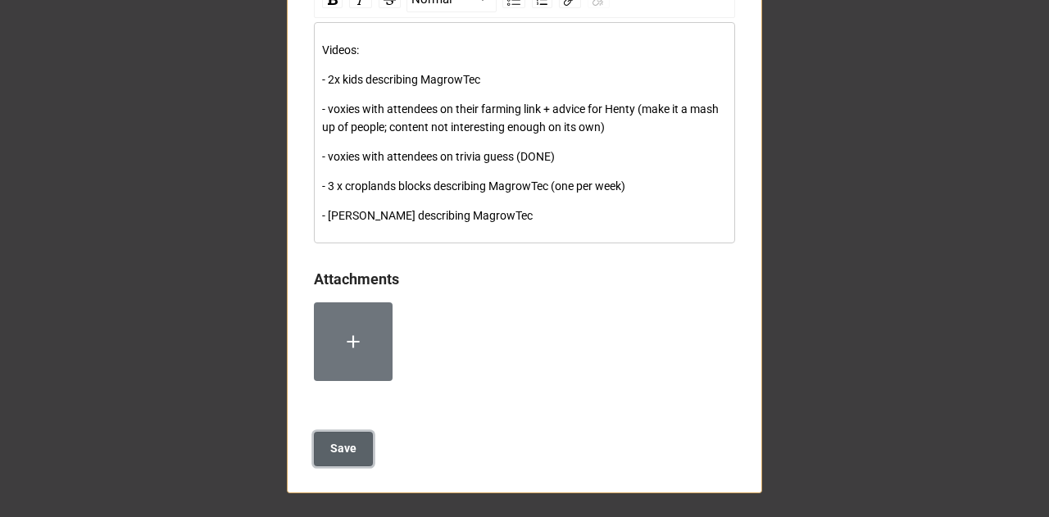
click at [330, 456] on button "Save" at bounding box center [343, 449] width 59 height 34
